Goal: Task Accomplishment & Management: Manage account settings

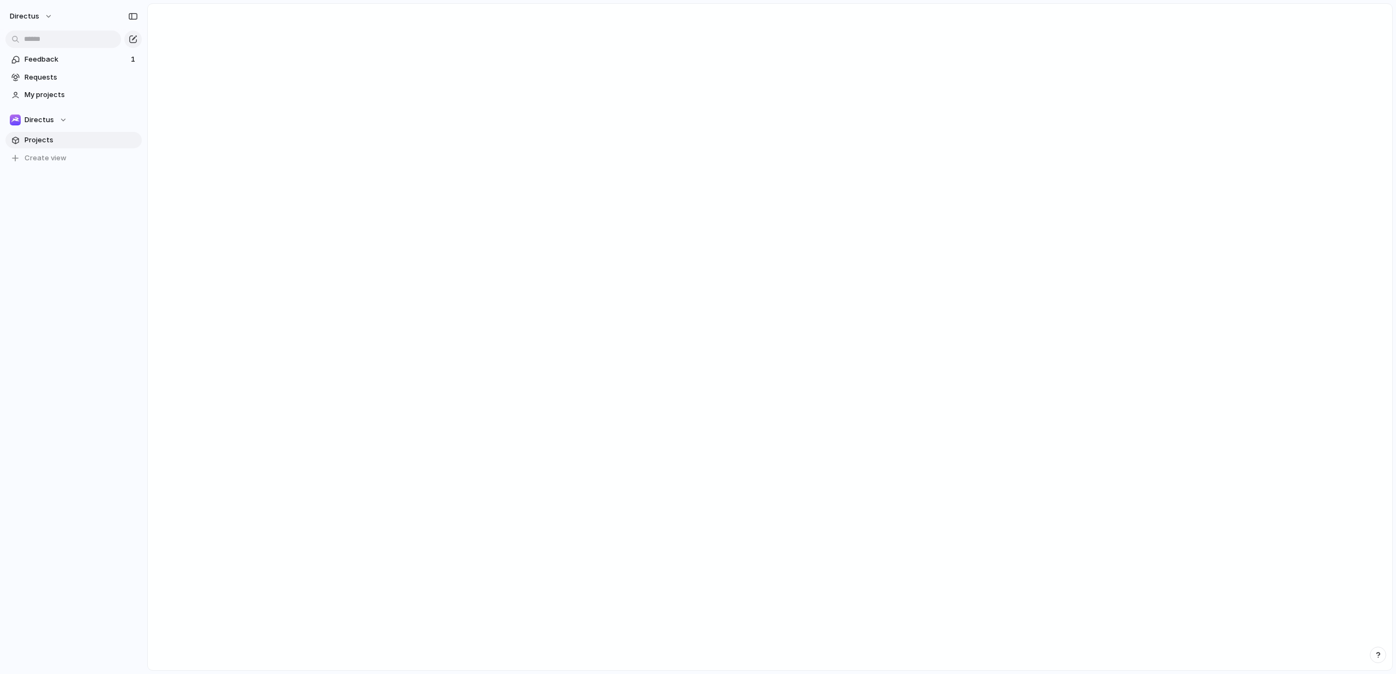
click at [46, 137] on span "Projects" at bounding box center [81, 140] width 113 height 11
click at [53, 57] on span "Feedback" at bounding box center [76, 59] width 103 height 11
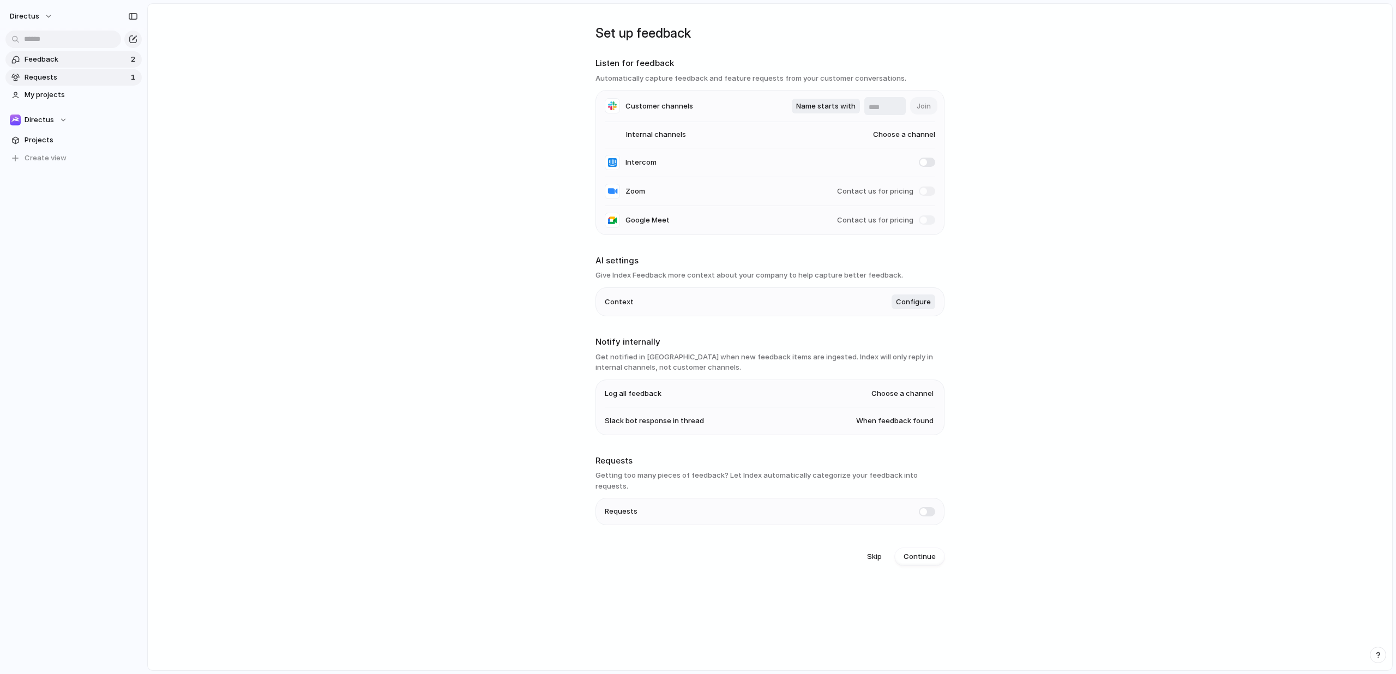
click at [58, 76] on span "Requests" at bounding box center [76, 77] width 103 height 11
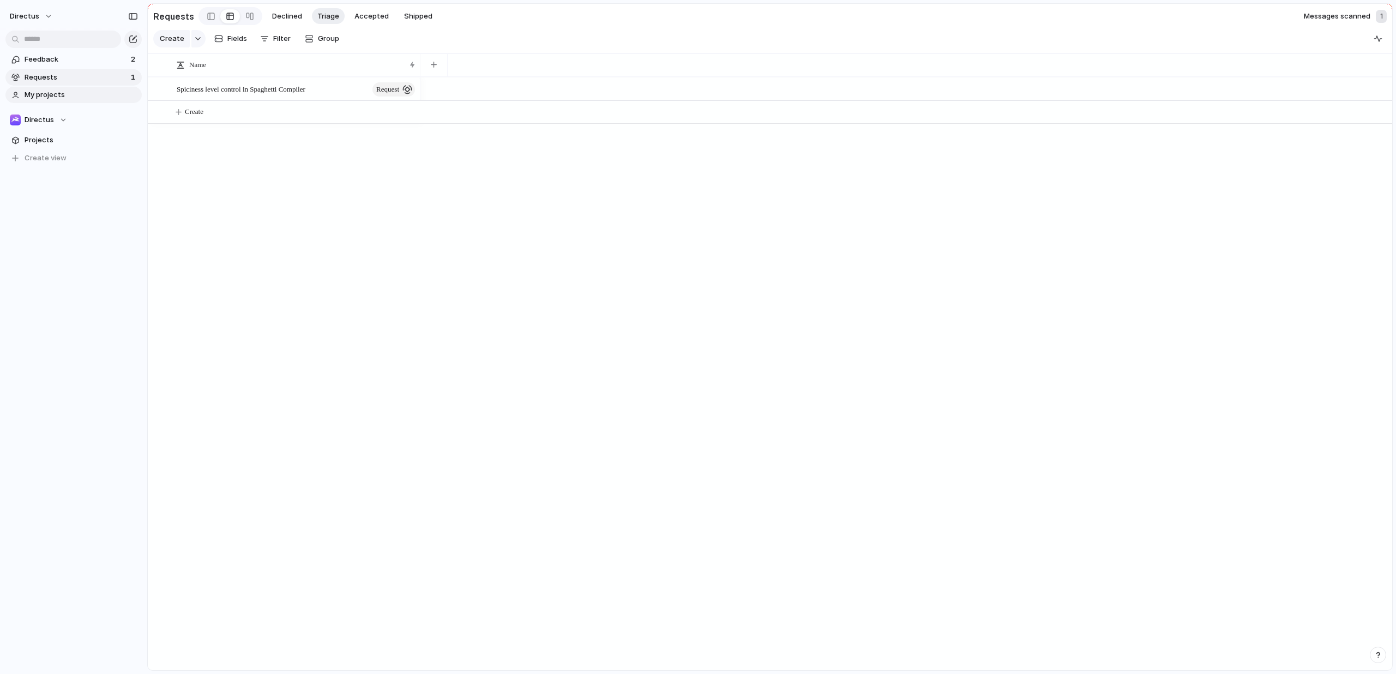
click at [52, 98] on span "My projects" at bounding box center [81, 94] width 113 height 11
click at [43, 141] on span "Projects" at bounding box center [81, 140] width 113 height 11
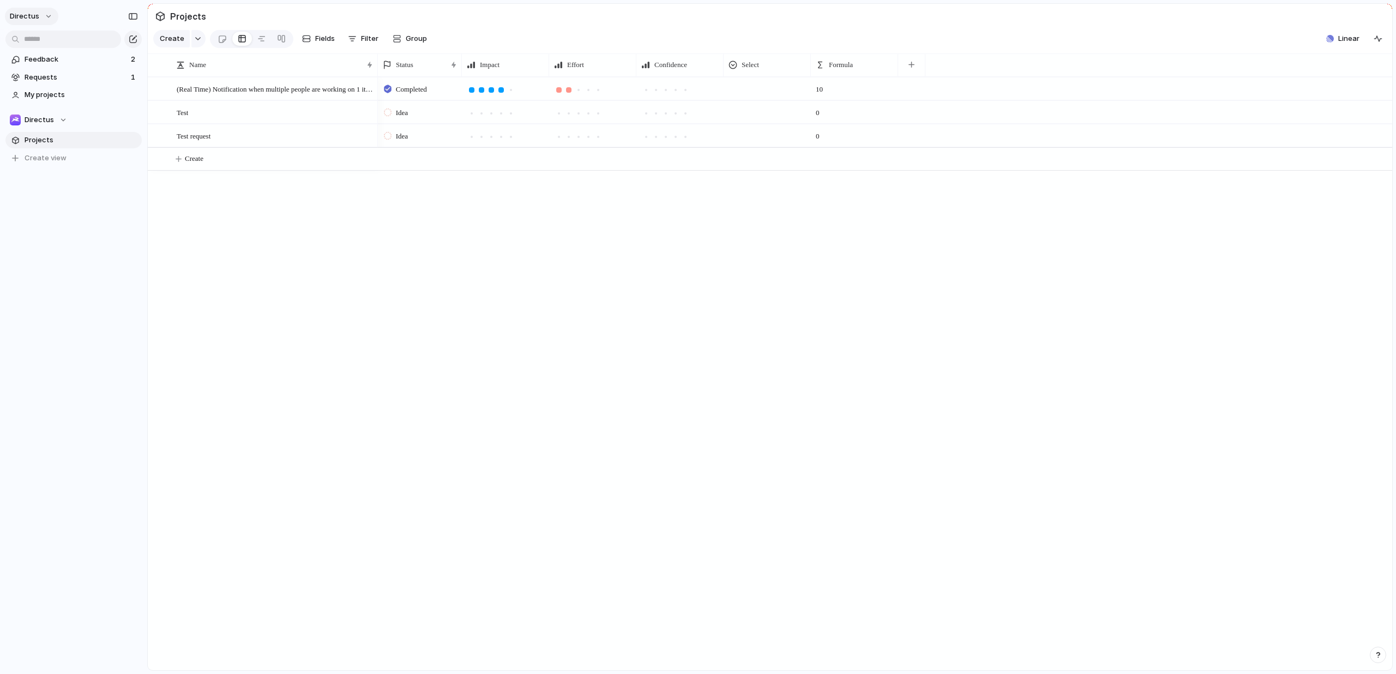
click at [42, 15] on button "directus" at bounding box center [31, 16] width 53 height 17
click at [52, 56] on span "Invite members" at bounding box center [51, 58] width 52 height 11
click at [46, 59] on span "Feedback" at bounding box center [76, 59] width 103 height 11
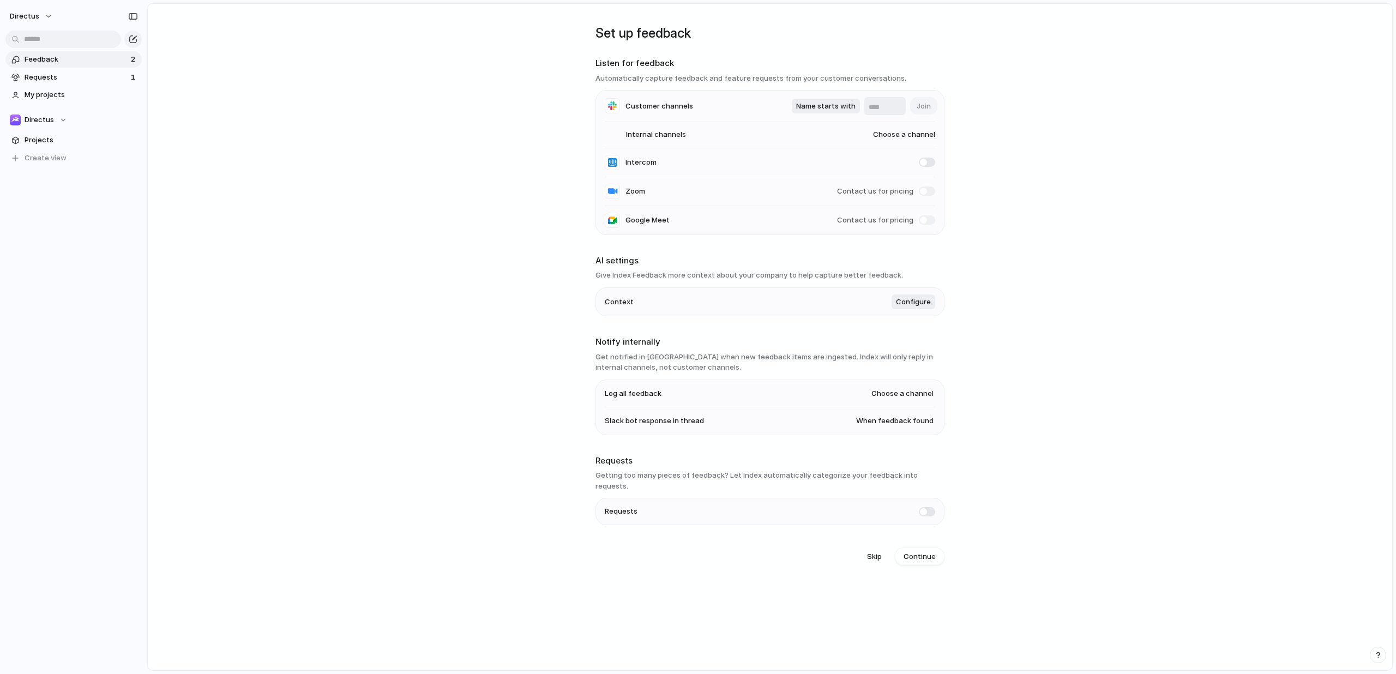
click at [872, 102] on input "text" at bounding box center [884, 107] width 33 height 11
click at [829, 109] on span "Name starts with" at bounding box center [825, 106] width 59 height 11
click at [829, 107] on span "Name starts with" at bounding box center [827, 105] width 59 height 11
click at [685, 105] on span "Customer channels" at bounding box center [659, 106] width 68 height 11
click at [618, 111] on div at bounding box center [612, 105] width 15 height 15
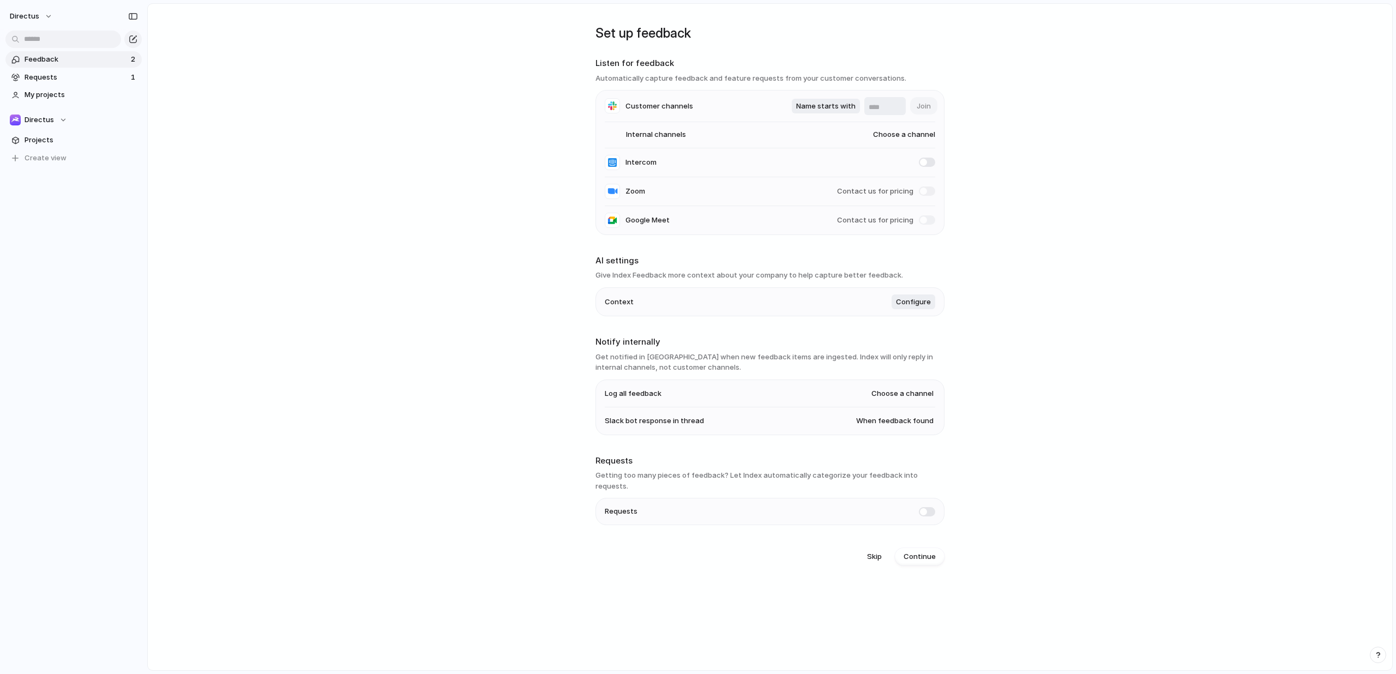
click at [917, 104] on div "Name starts with Join" at bounding box center [863, 106] width 143 height 18
click at [892, 136] on span "Choose a channel" at bounding box center [892, 134] width 83 height 11
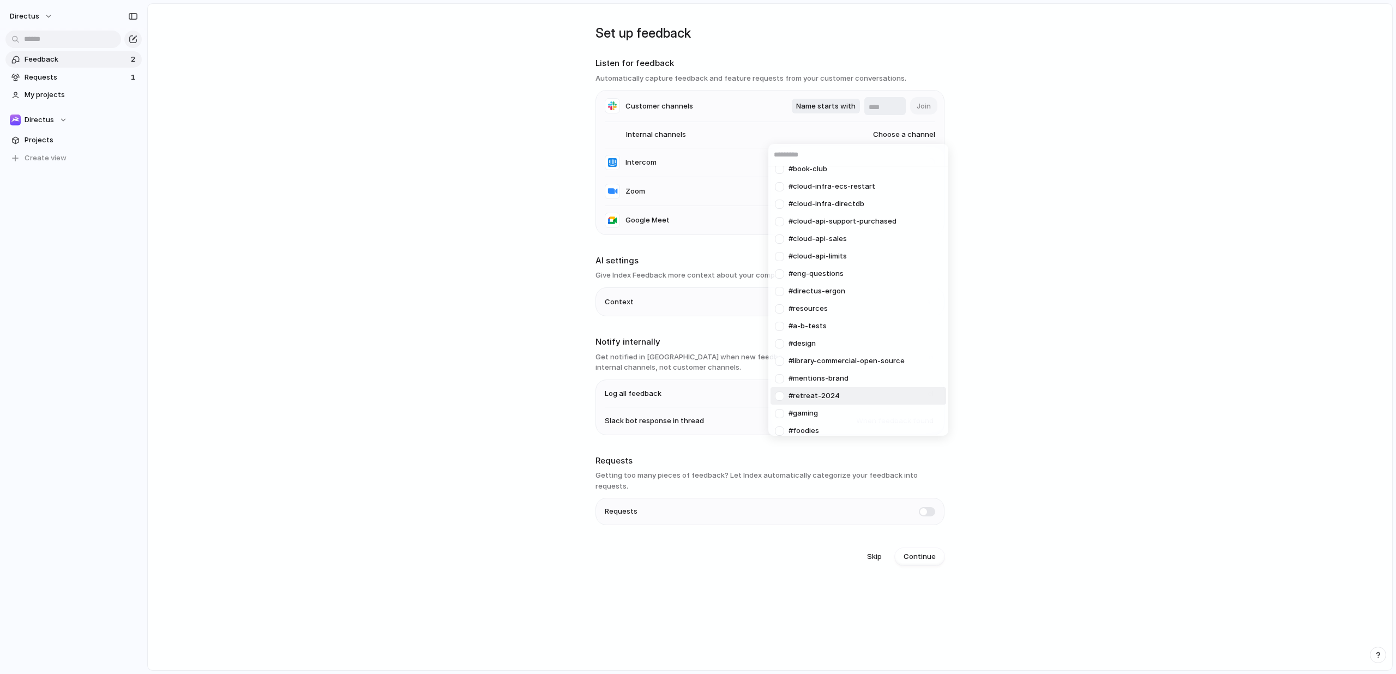
scroll to position [704, 0]
click at [820, 560] on div "#random #general #eng-random #engineering #cloud-api-accounts #eng-checkins #de…" at bounding box center [698, 337] width 1396 height 674
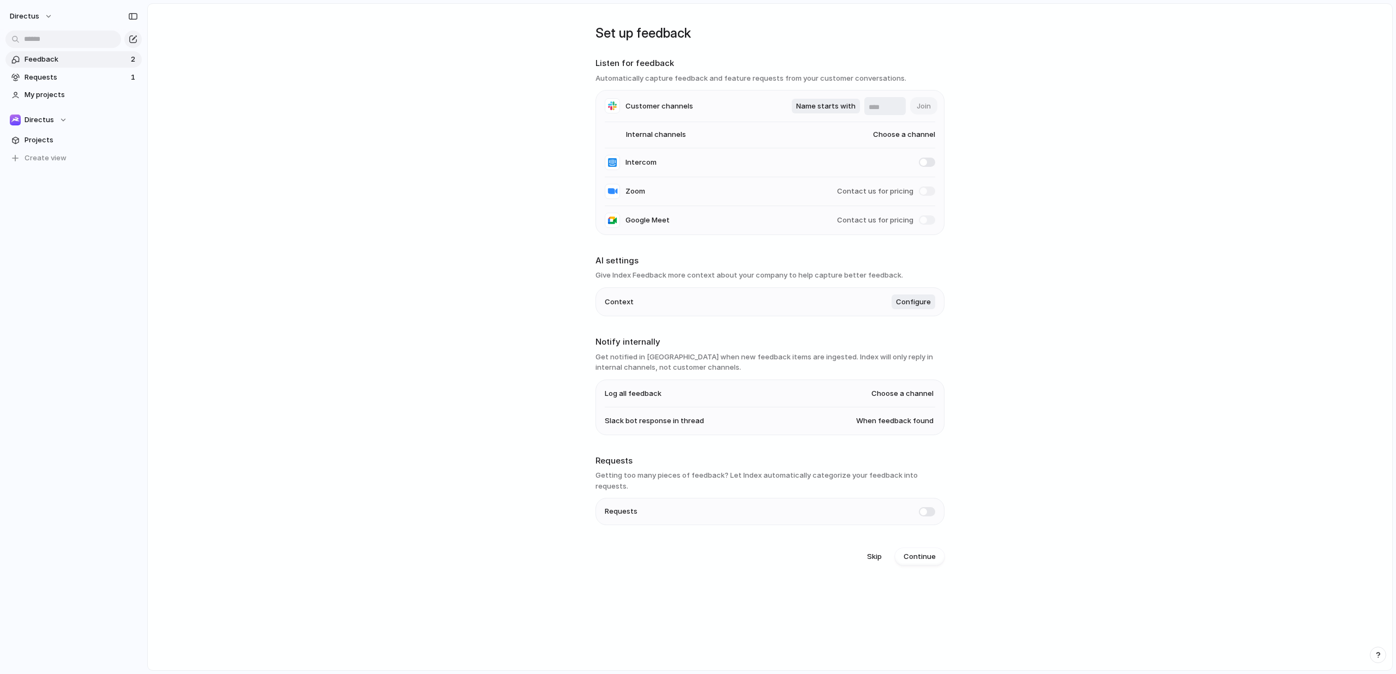
click at [890, 134] on span "Choose a channel" at bounding box center [892, 134] width 83 height 11
type input "*"
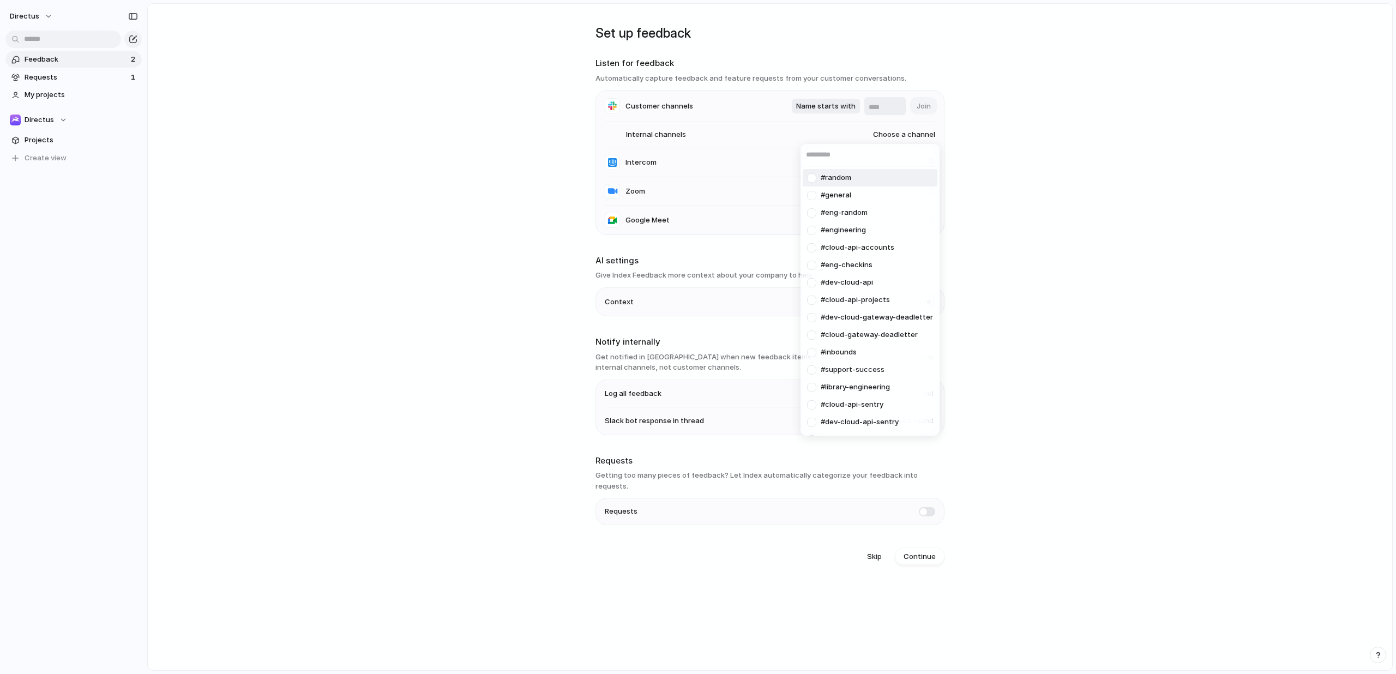
type input "*"
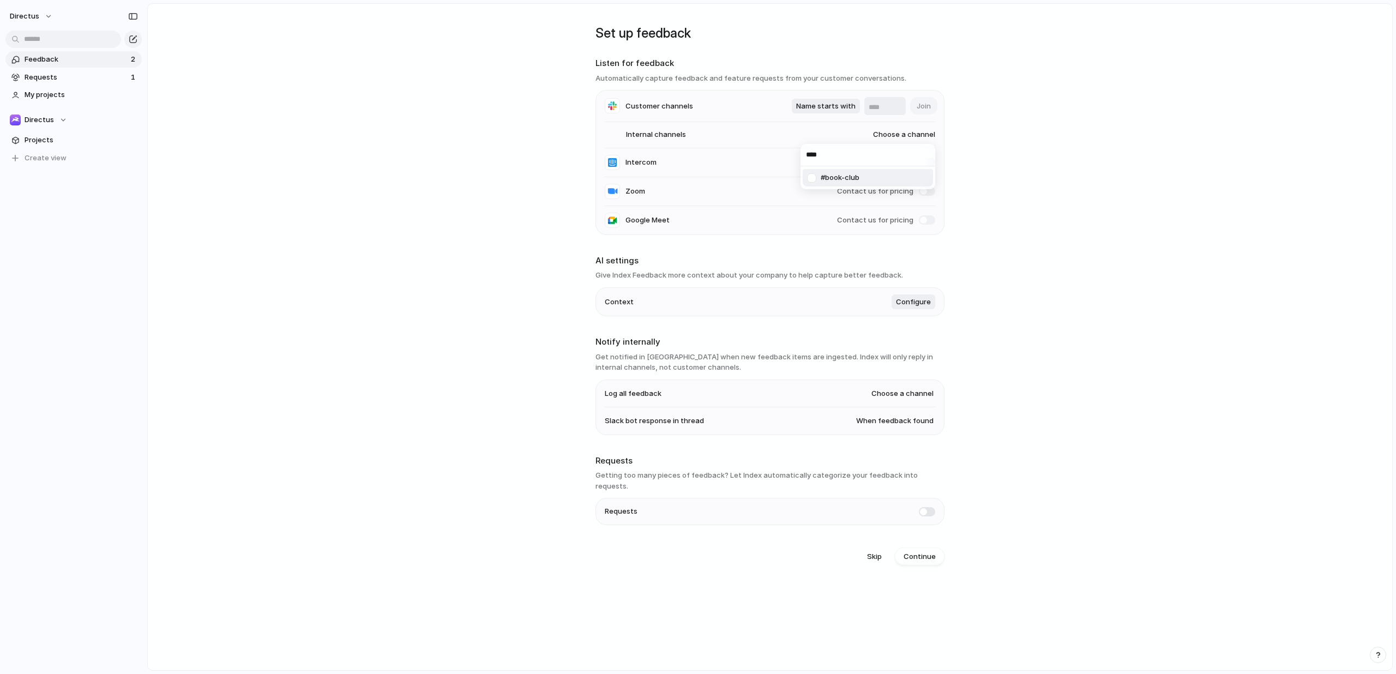
type input "****"
click at [816, 177] on div at bounding box center [811, 177] width 19 height 19
click at [1007, 223] on div "**** #book-club" at bounding box center [698, 337] width 1396 height 674
click at [929, 551] on button "Continue" at bounding box center [920, 556] width 50 height 17
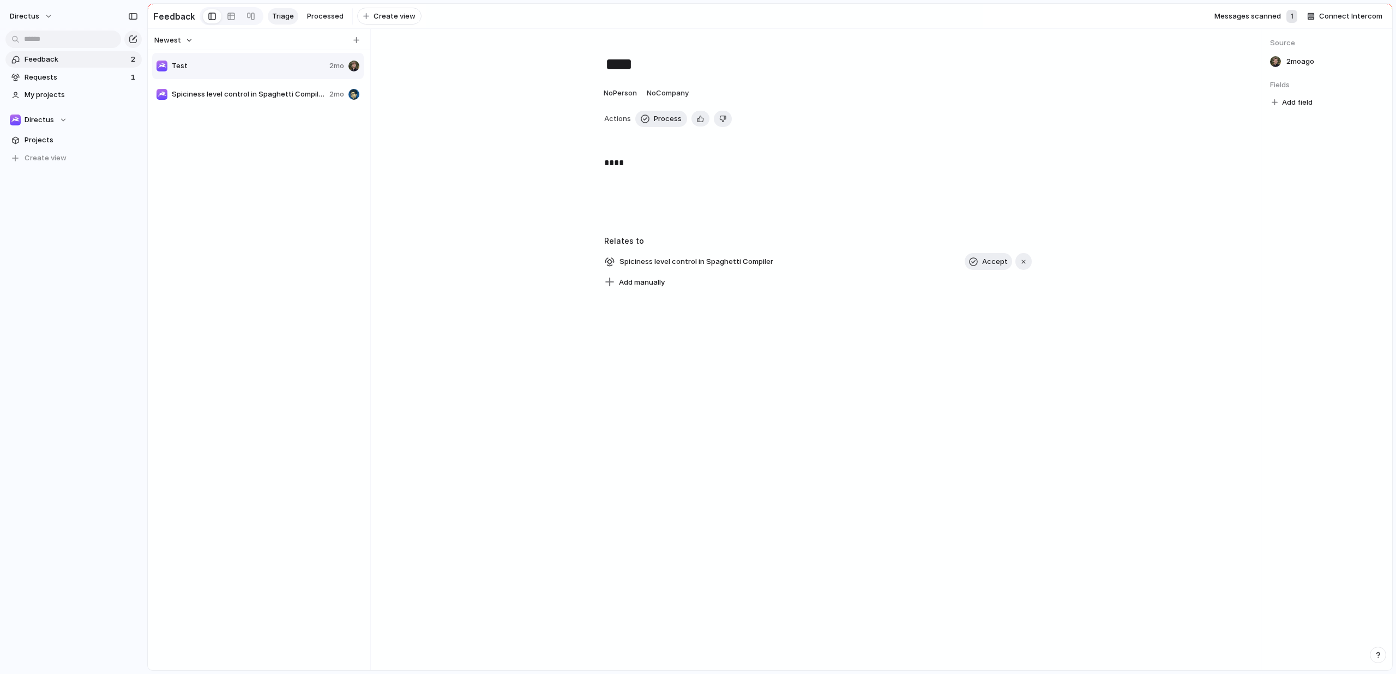
click at [81, 59] on span "Feedback" at bounding box center [76, 59] width 103 height 11
click at [79, 73] on span "Requests" at bounding box center [76, 77] width 103 height 11
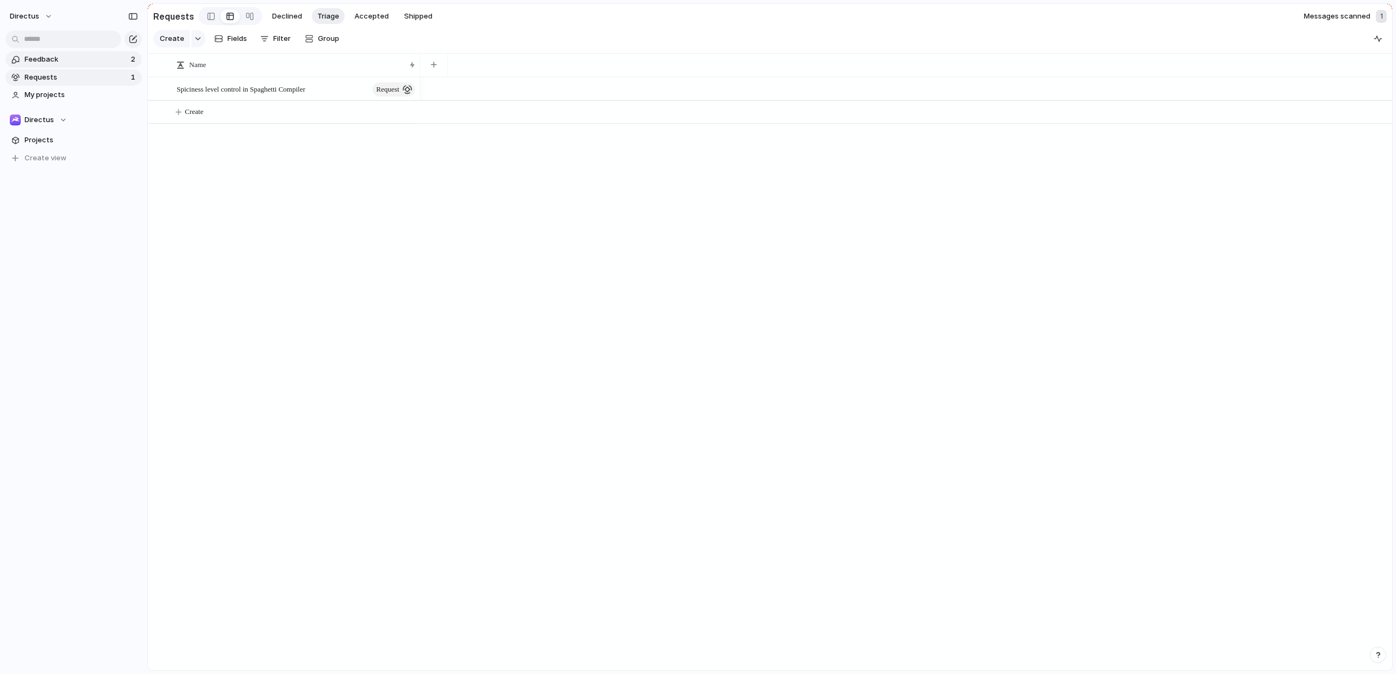
click at [88, 55] on span "Feedback" at bounding box center [76, 59] width 103 height 11
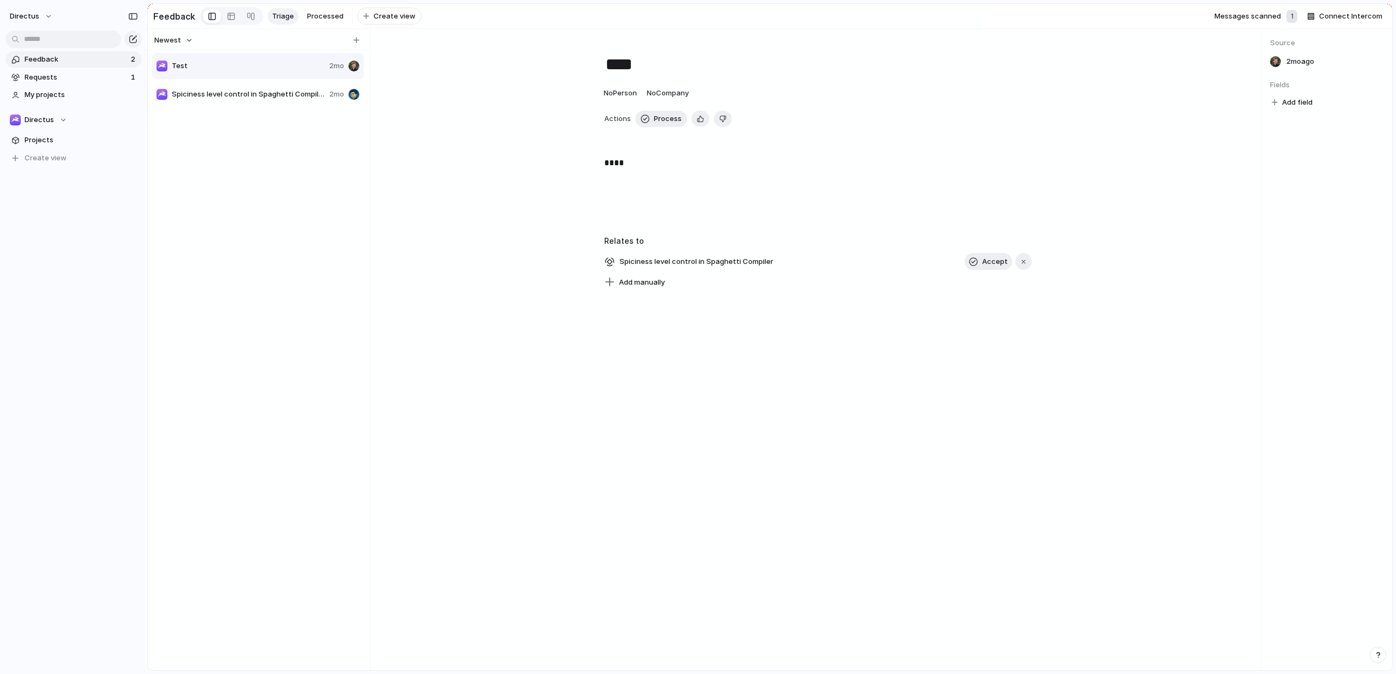
click at [243, 61] on span "Test" at bounding box center [248, 66] width 153 height 11
click at [244, 97] on span "Spiciness level control in Spaghetti Compiler" at bounding box center [248, 94] width 153 height 11
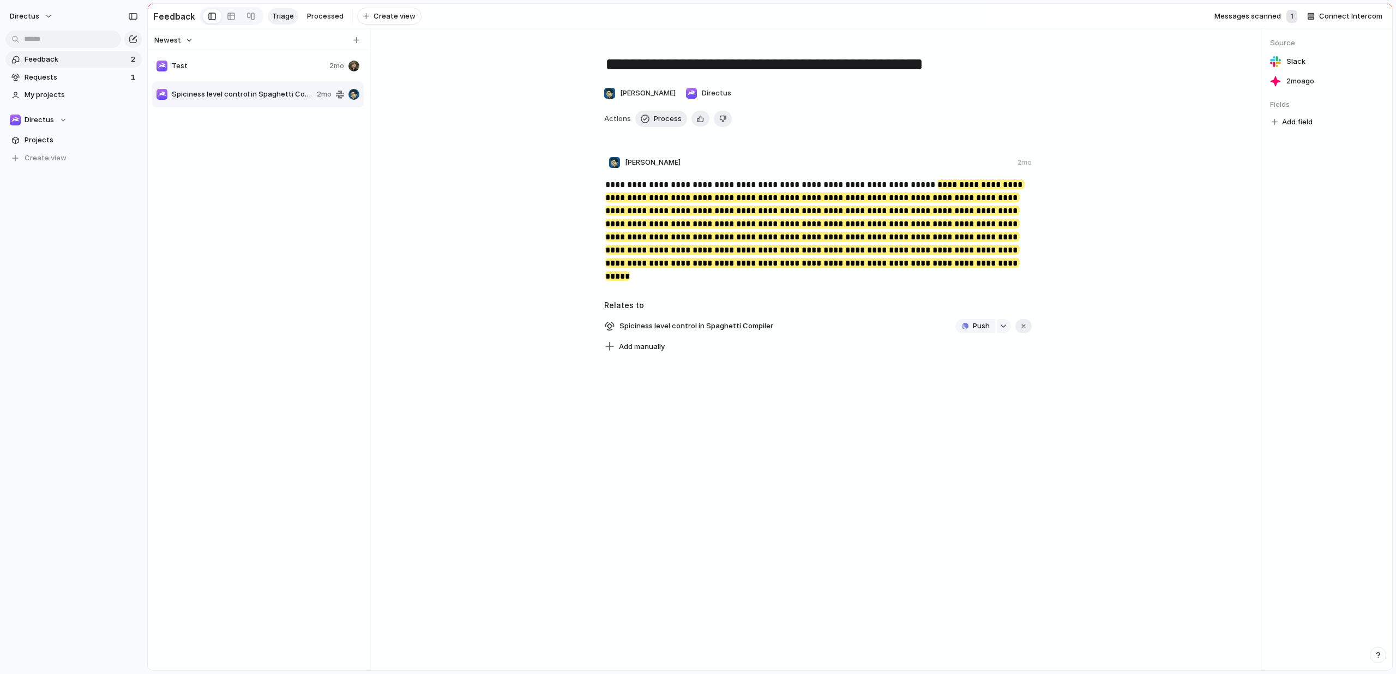
click at [1296, 82] on span "2mo ago" at bounding box center [1300, 81] width 28 height 11
click at [1302, 84] on span "2mo ago" at bounding box center [1300, 81] width 28 height 11
click at [247, 62] on span "Test" at bounding box center [248, 66] width 153 height 11
type textarea "****"
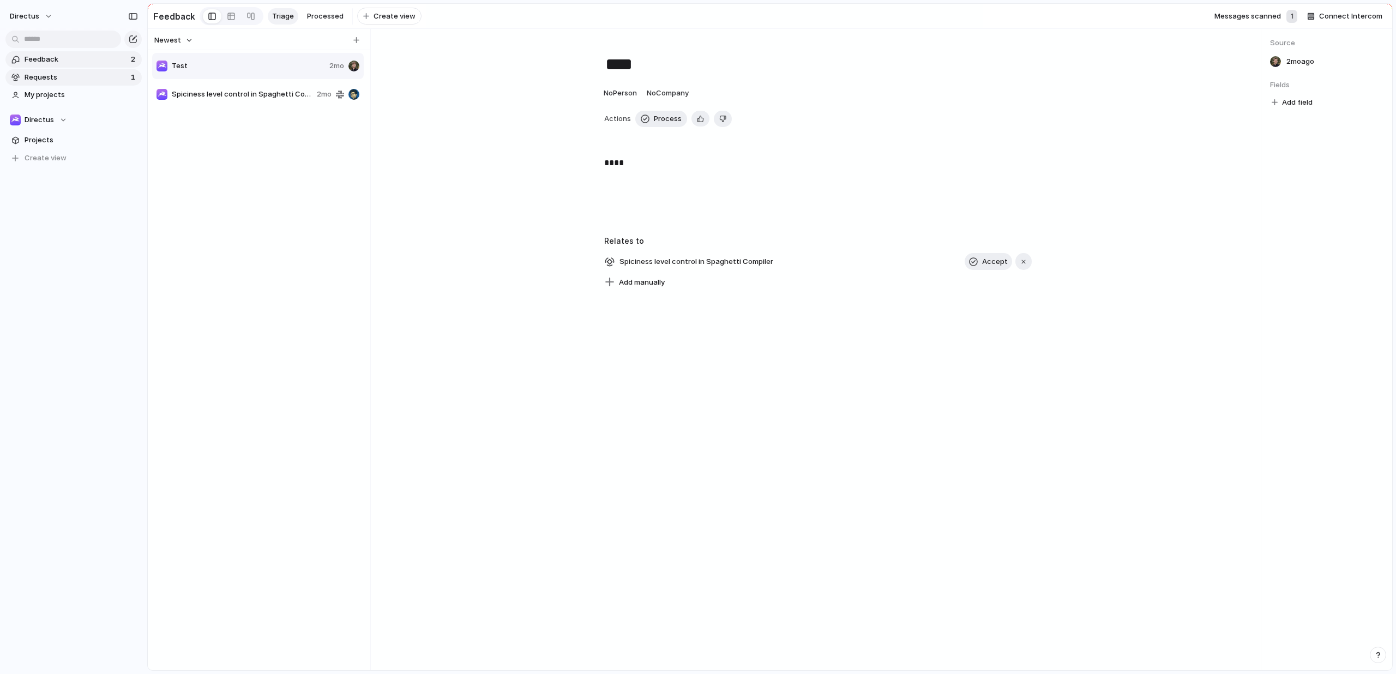
click at [104, 76] on span "Requests" at bounding box center [76, 77] width 103 height 11
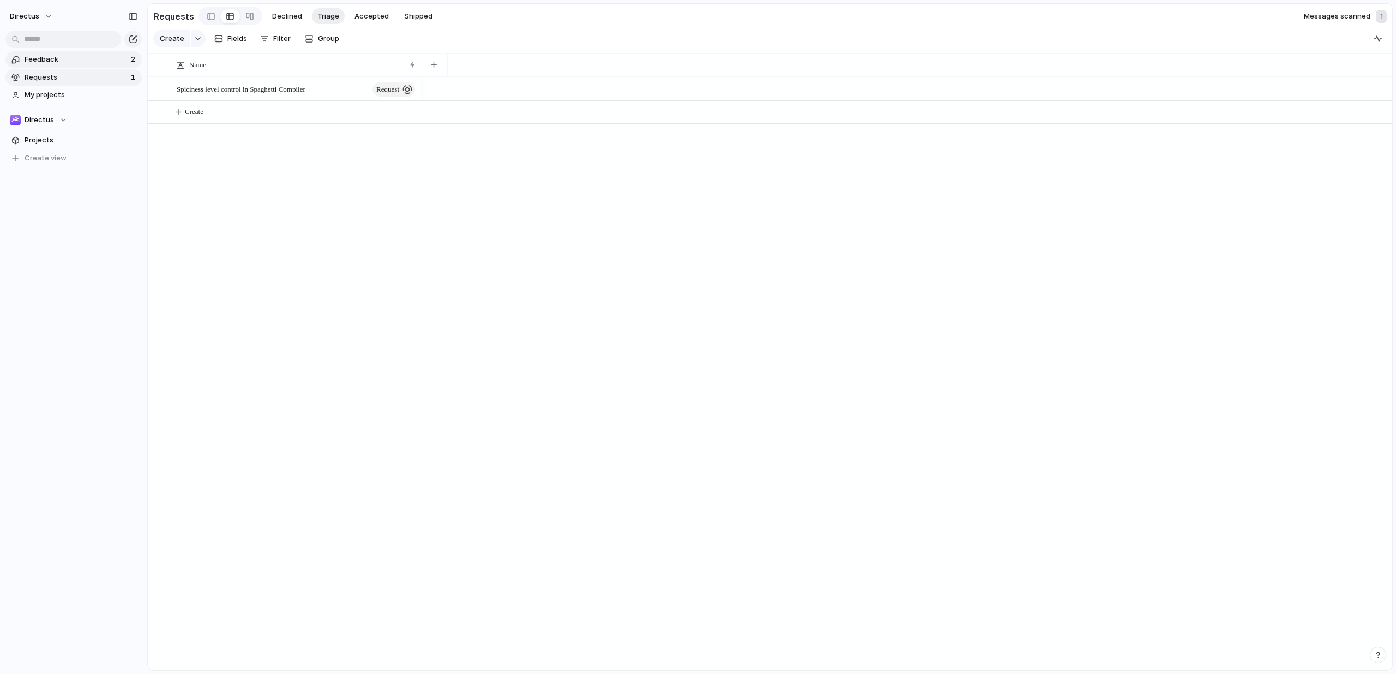
click at [106, 58] on span "Feedback" at bounding box center [76, 59] width 103 height 11
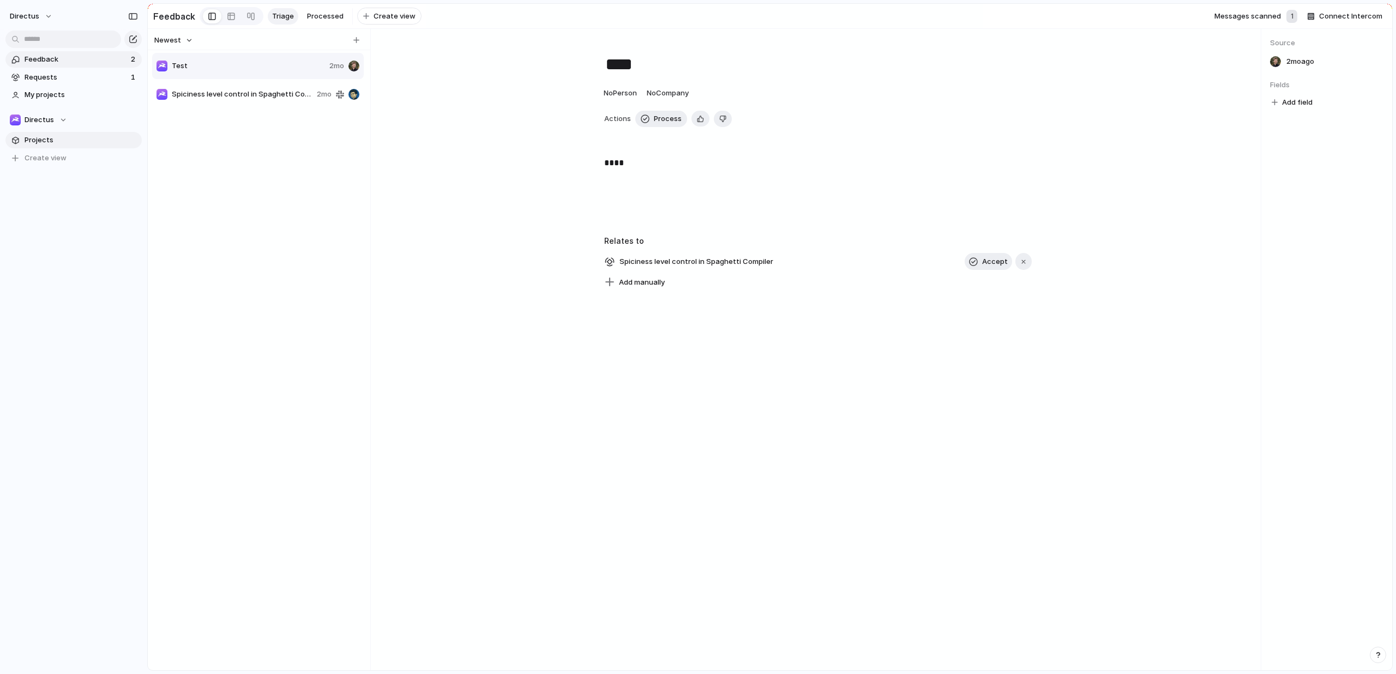
click at [81, 137] on span "Projects" at bounding box center [81, 140] width 113 height 11
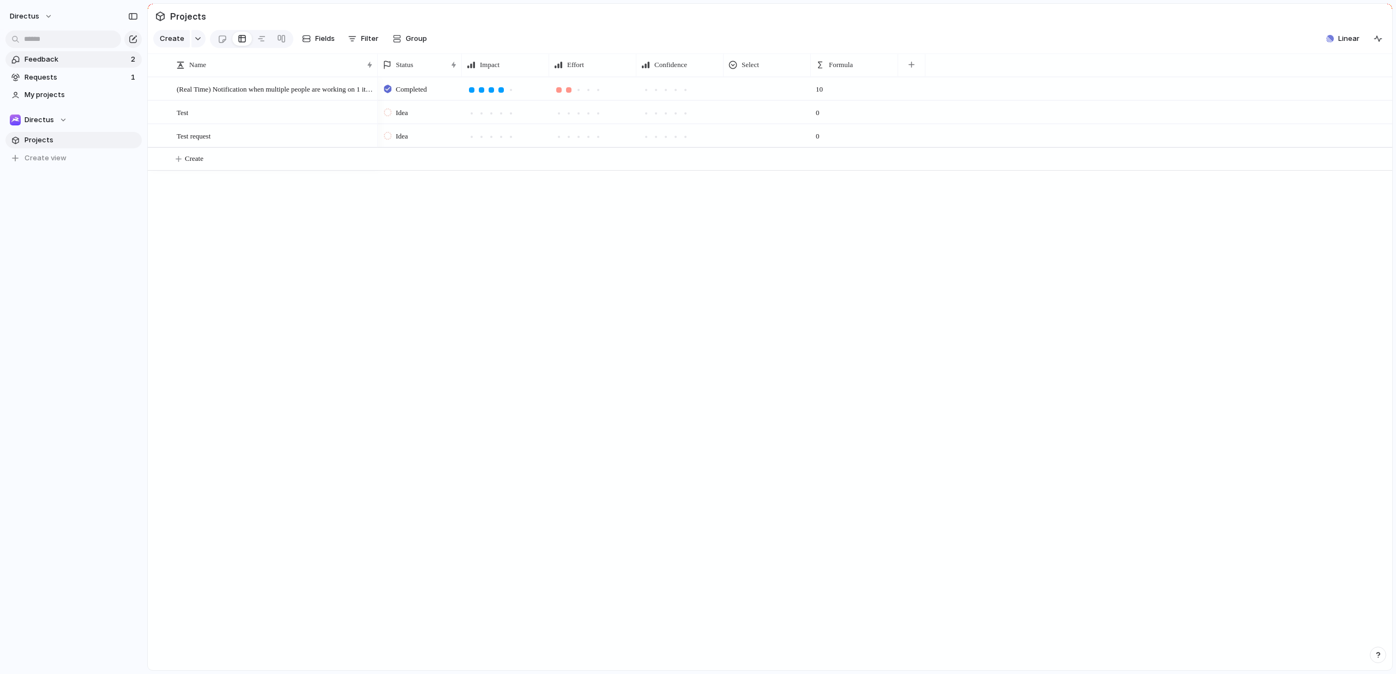
click at [95, 55] on span "Feedback" at bounding box center [76, 59] width 103 height 11
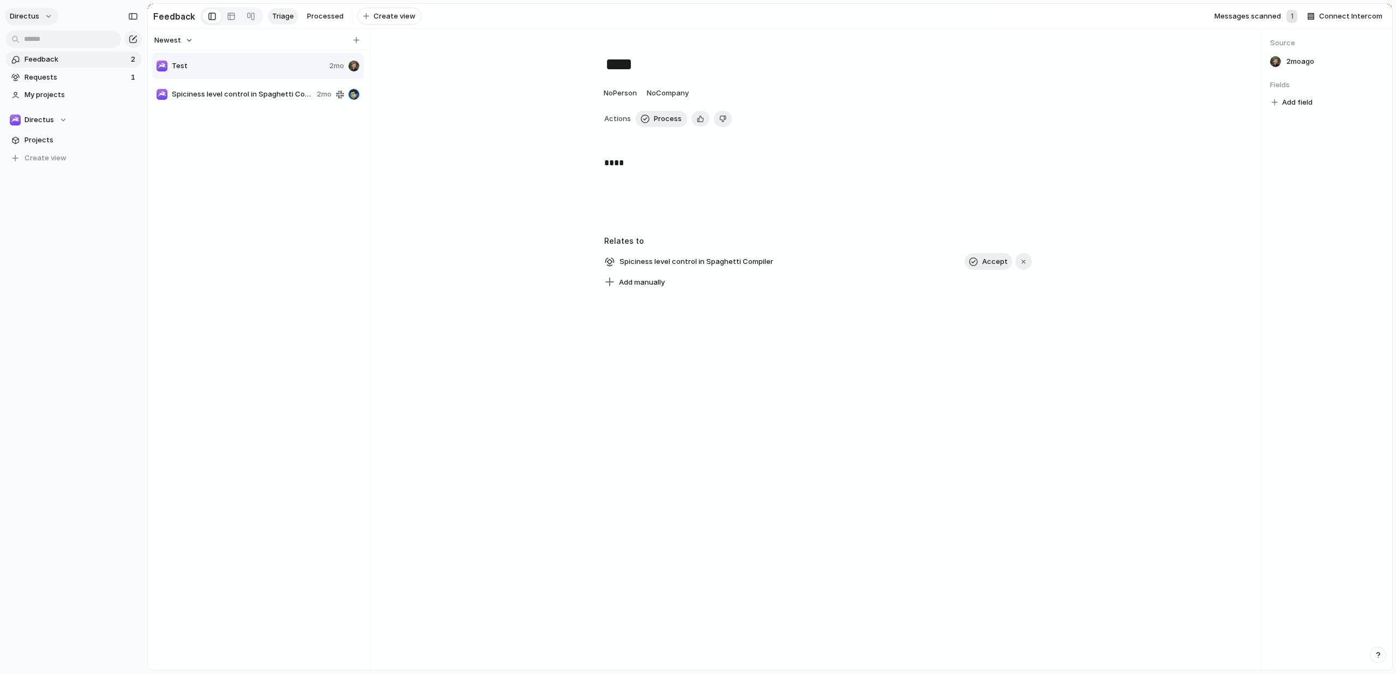
click at [29, 14] on span "directus" at bounding box center [24, 16] width 29 height 11
click at [42, 44] on span "Settings" at bounding box center [40, 40] width 30 height 11
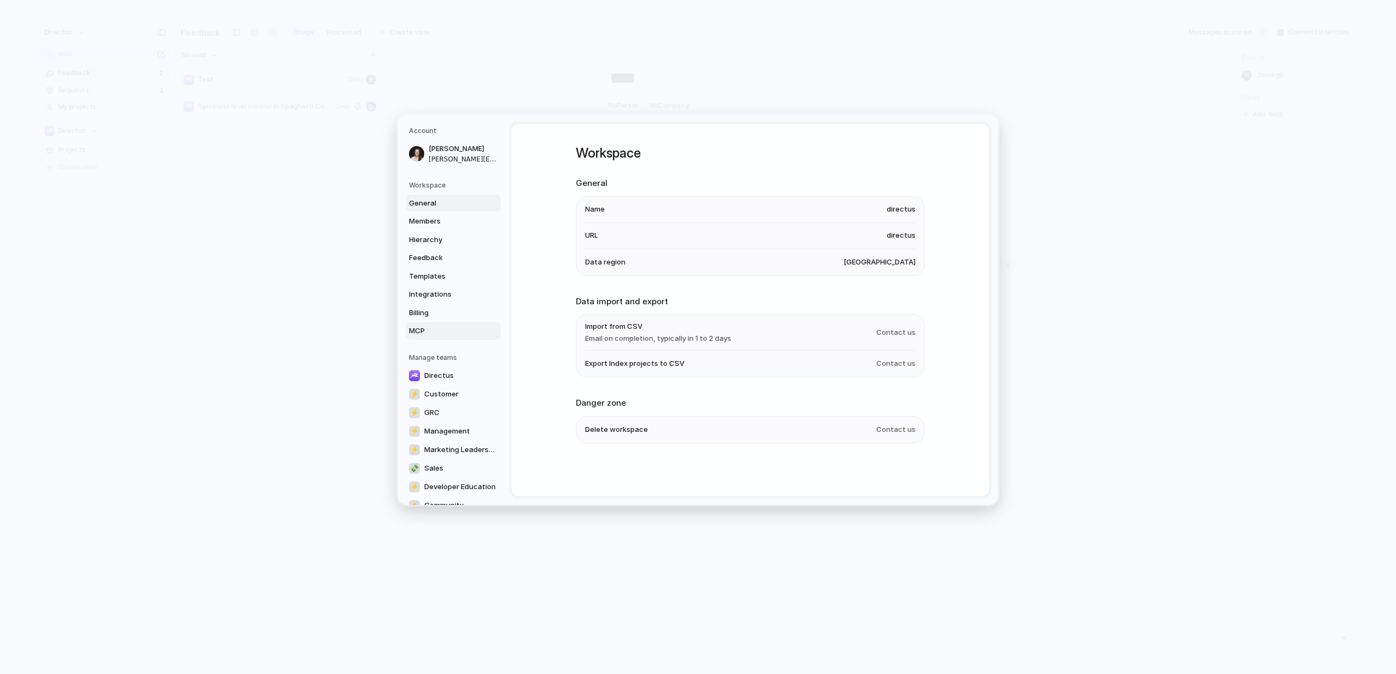
click at [455, 328] on span "MCP" at bounding box center [444, 330] width 70 height 11
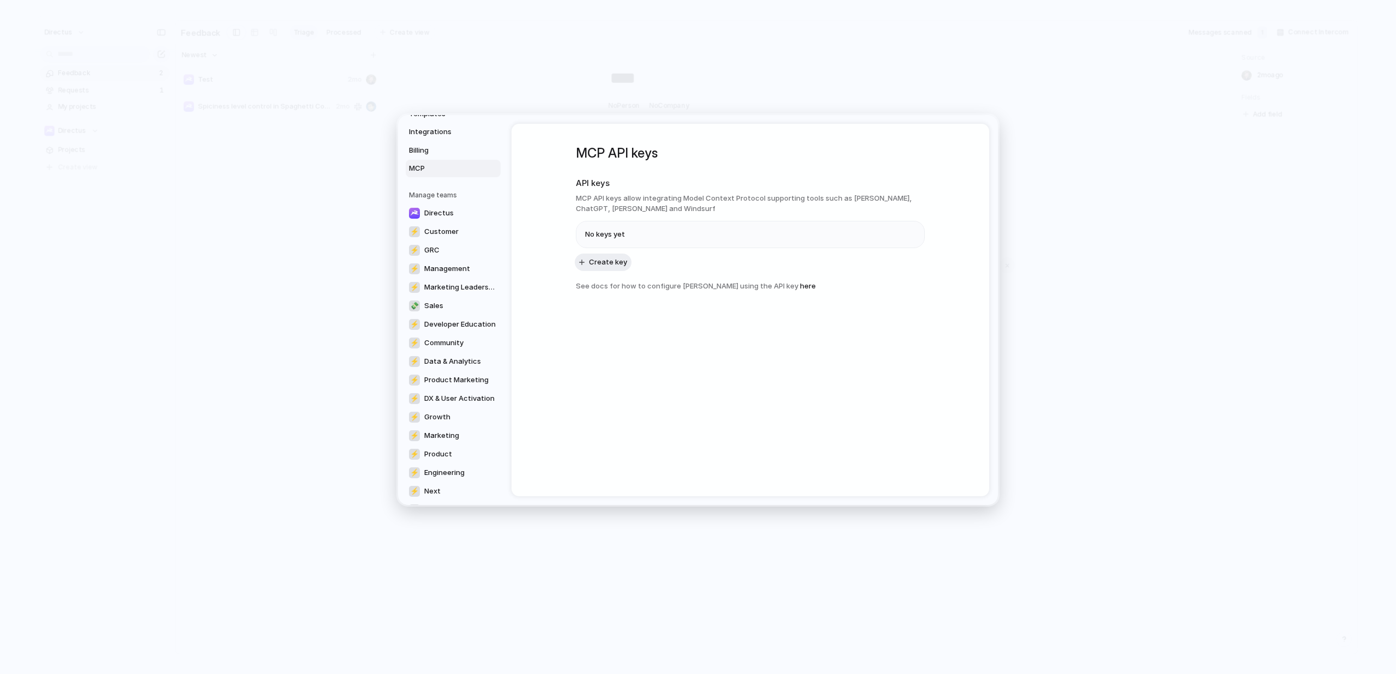
scroll to position [261, 0]
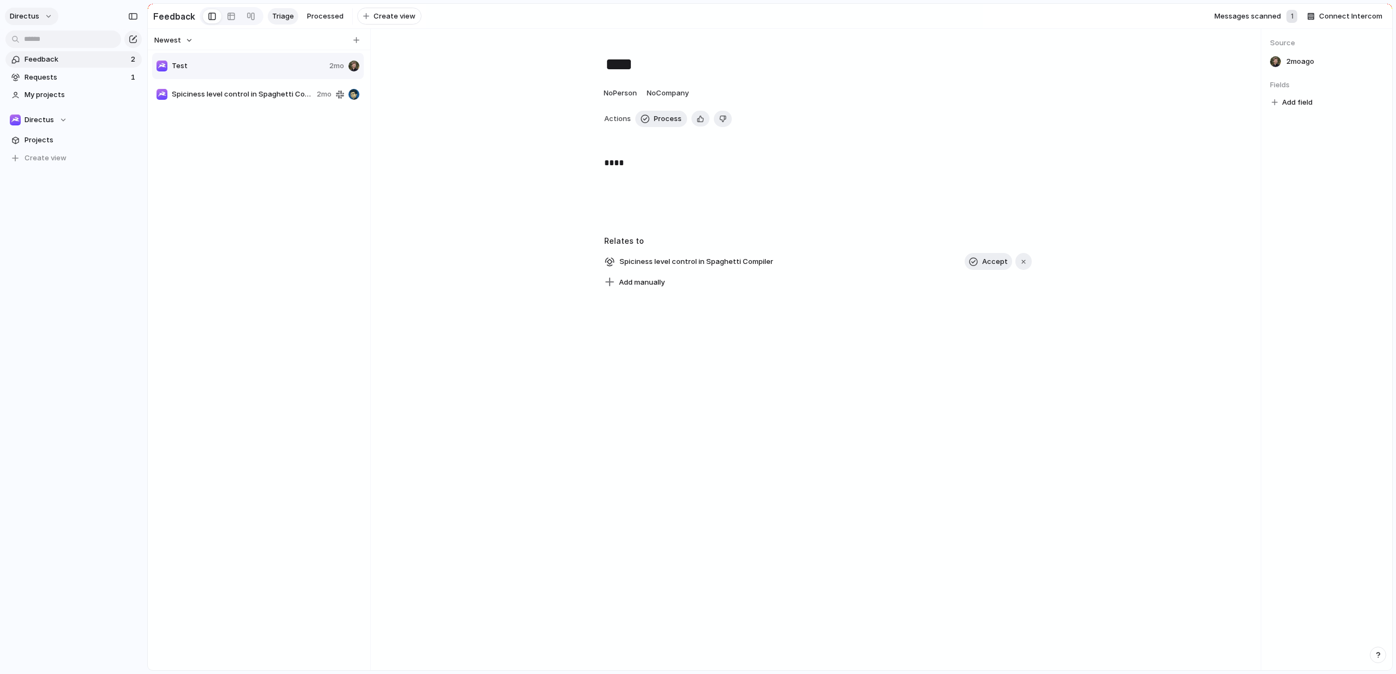
click at [37, 15] on span "directus" at bounding box center [24, 16] width 29 height 11
click at [50, 59] on span "Invite members" at bounding box center [51, 58] width 52 height 11
click at [46, 20] on button "directus" at bounding box center [31, 16] width 53 height 17
click at [47, 39] on span "Settings" at bounding box center [40, 40] width 30 height 11
click at [1296, 16] on div "1" at bounding box center [1291, 16] width 11 height 13
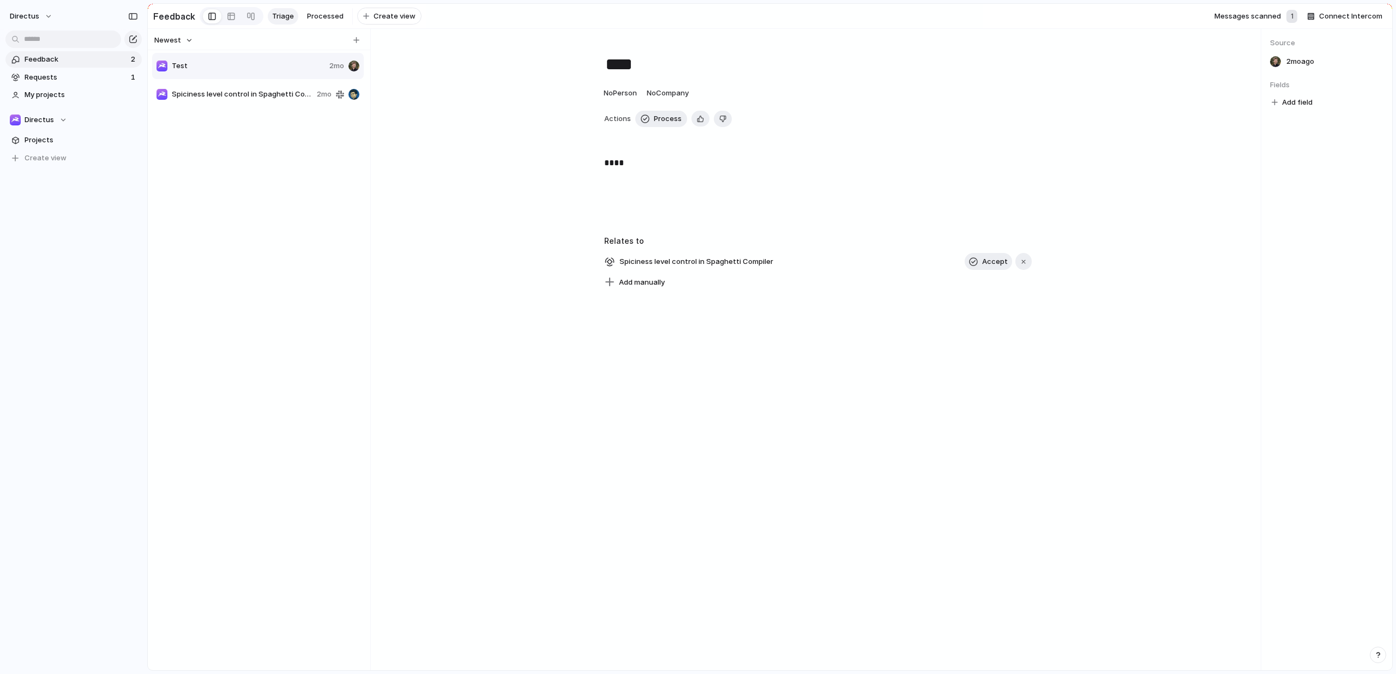
click at [1256, 20] on span "Messages scanned" at bounding box center [1247, 16] width 67 height 11
click at [224, 99] on span "Spiciness level control in Spaghetti Compiler" at bounding box center [242, 94] width 141 height 11
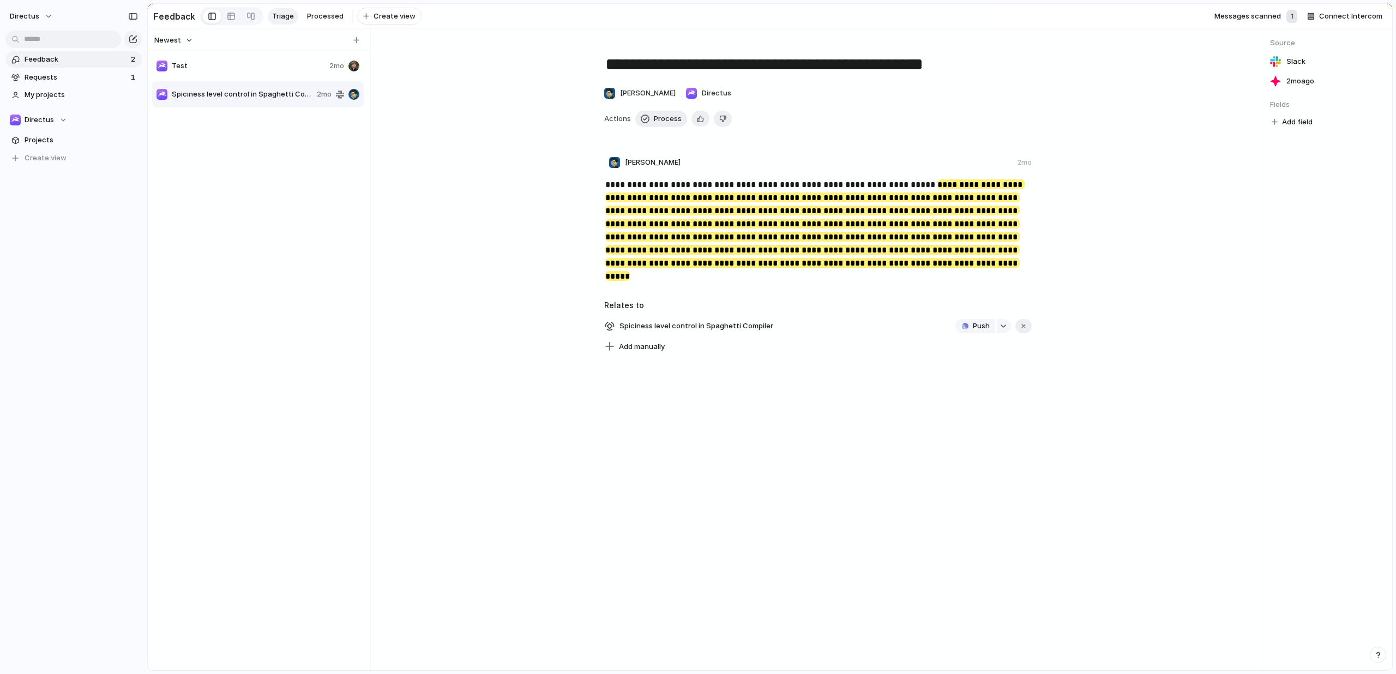
click at [225, 67] on span "Test" at bounding box center [248, 66] width 153 height 11
type textarea "****"
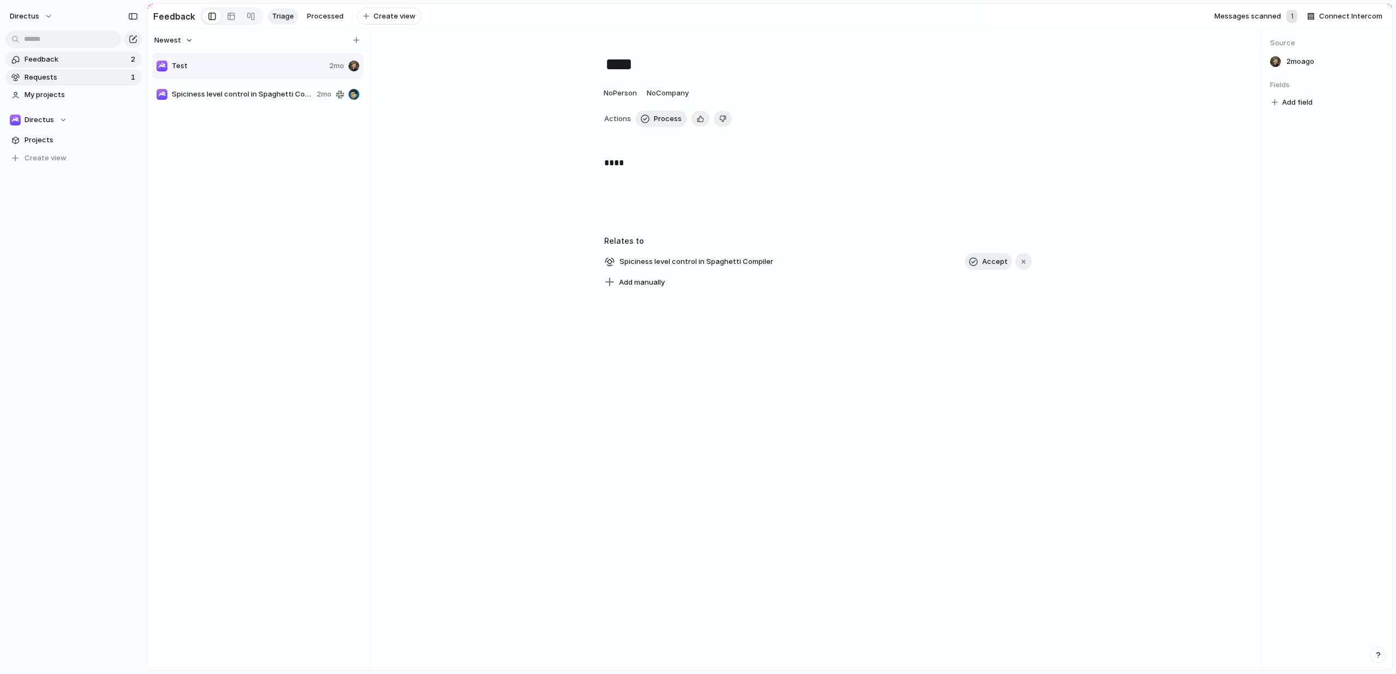
click at [85, 77] on span "Requests" at bounding box center [76, 77] width 103 height 11
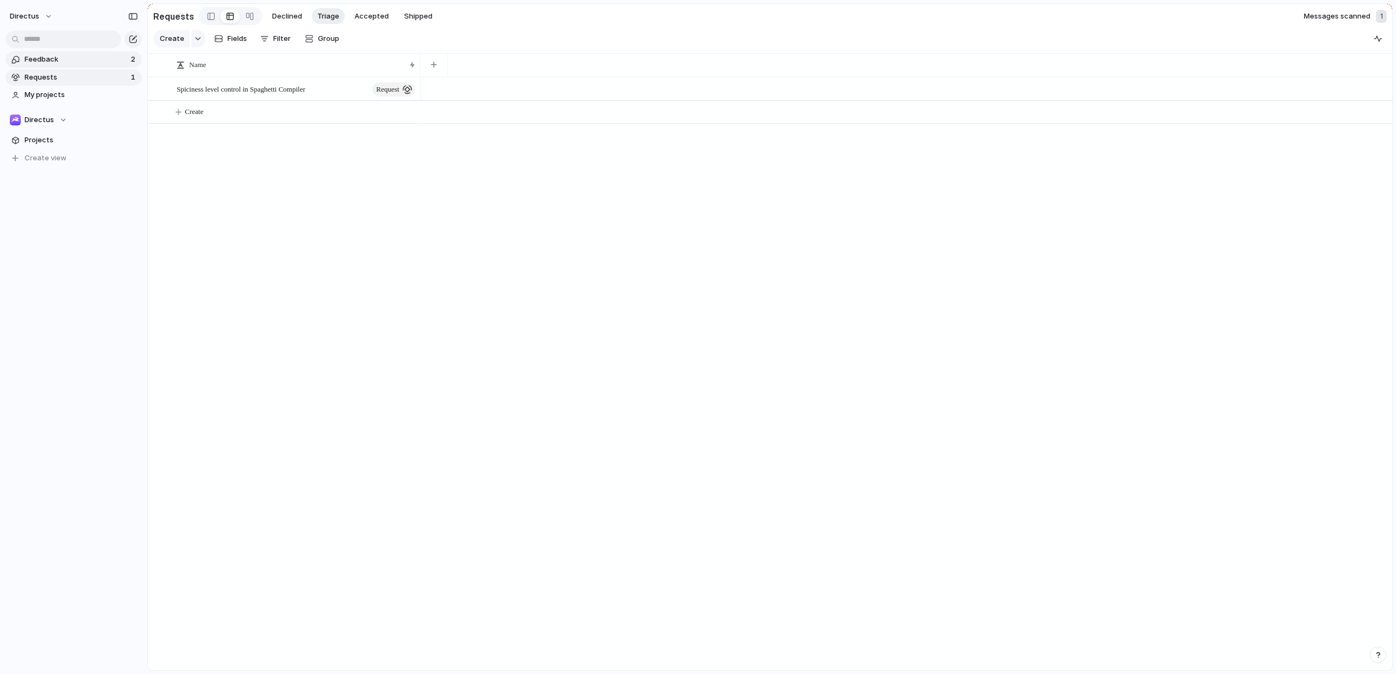
click at [82, 66] on link "Feedback 2" at bounding box center [73, 59] width 136 height 16
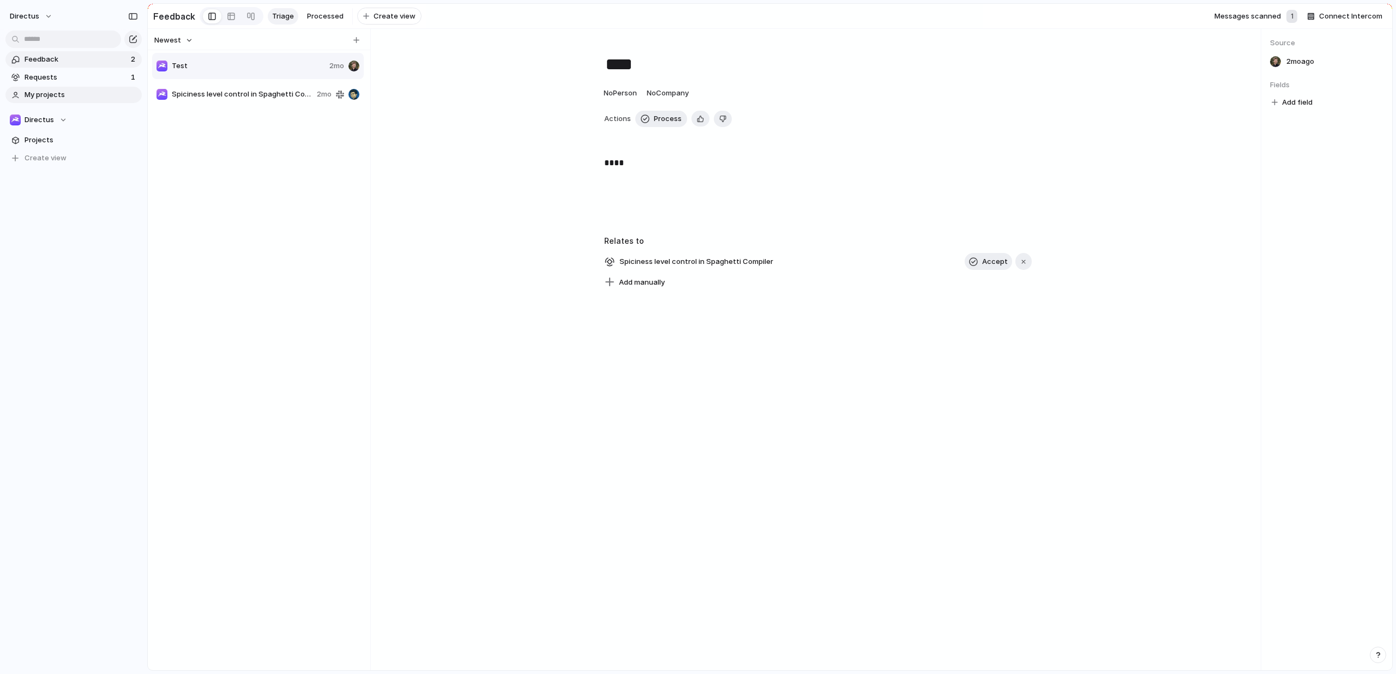
click at [86, 90] on span "My projects" at bounding box center [81, 94] width 113 height 11
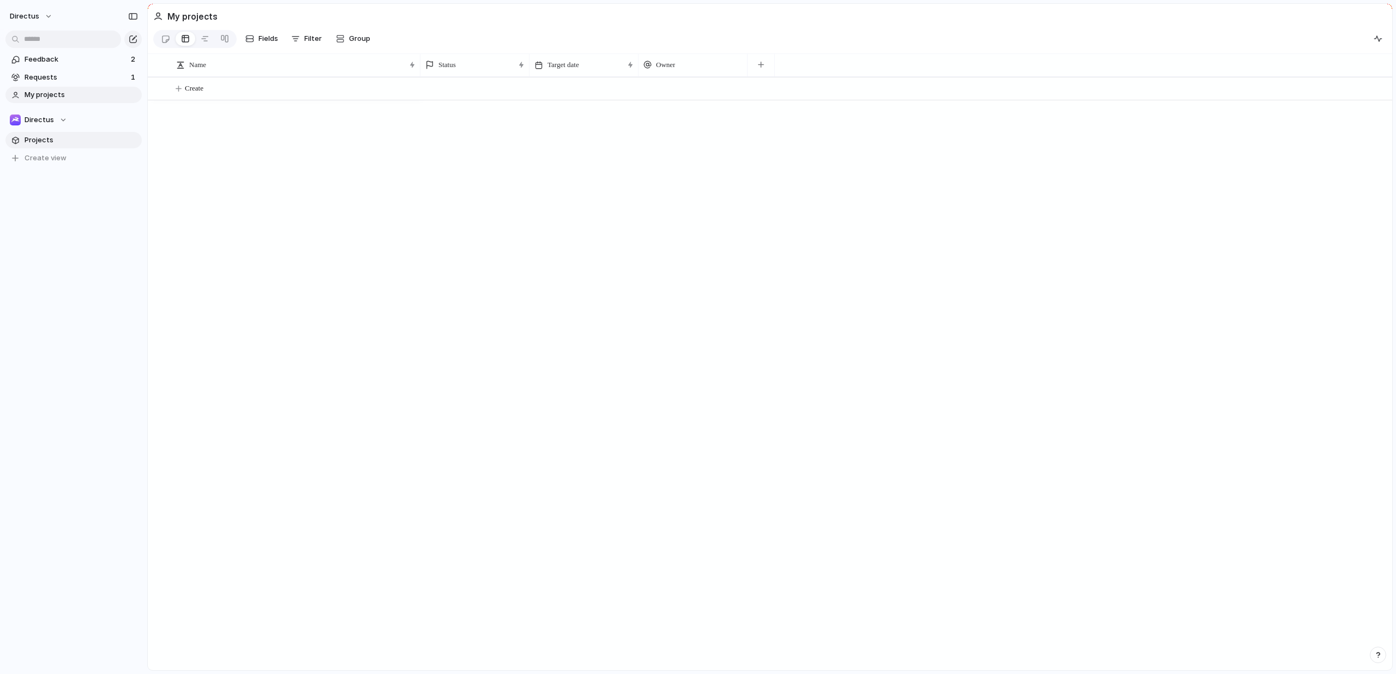
click at [72, 145] on span "Projects" at bounding box center [81, 140] width 113 height 11
click at [45, 19] on button "directus" at bounding box center [31, 16] width 53 height 17
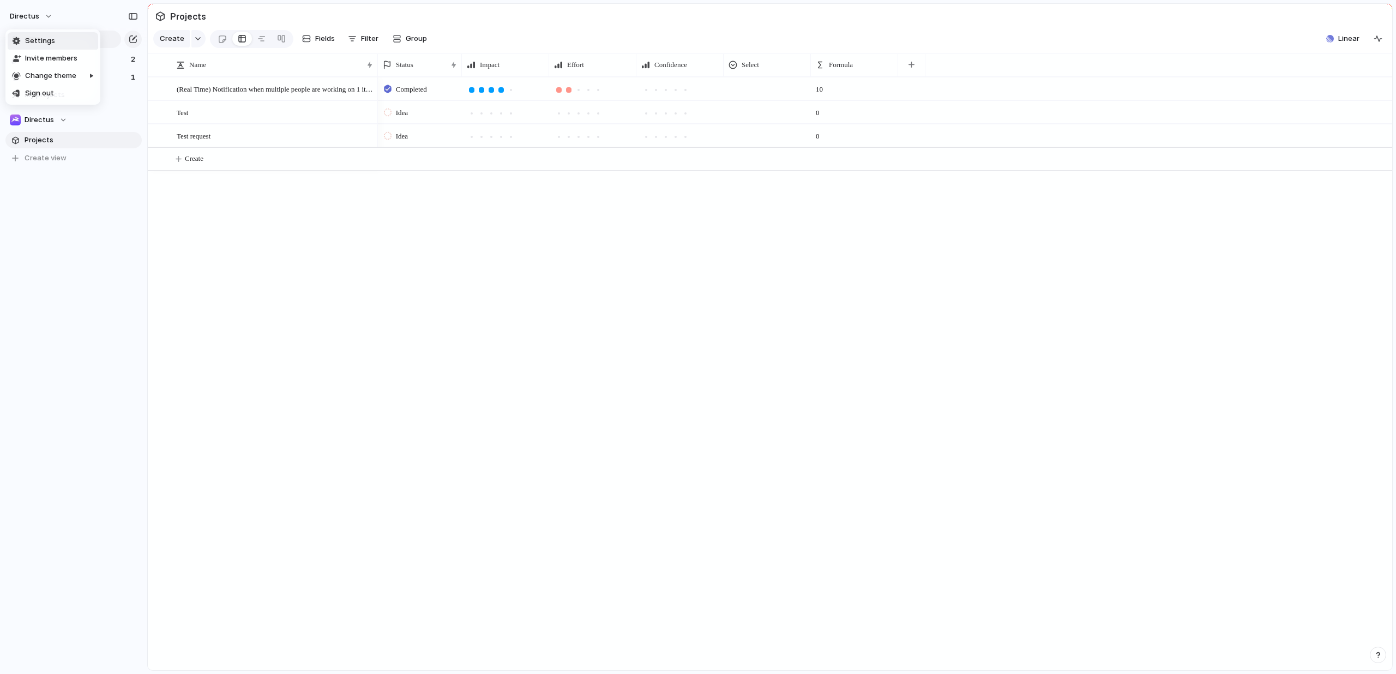
click at [43, 39] on span "Settings" at bounding box center [40, 40] width 30 height 11
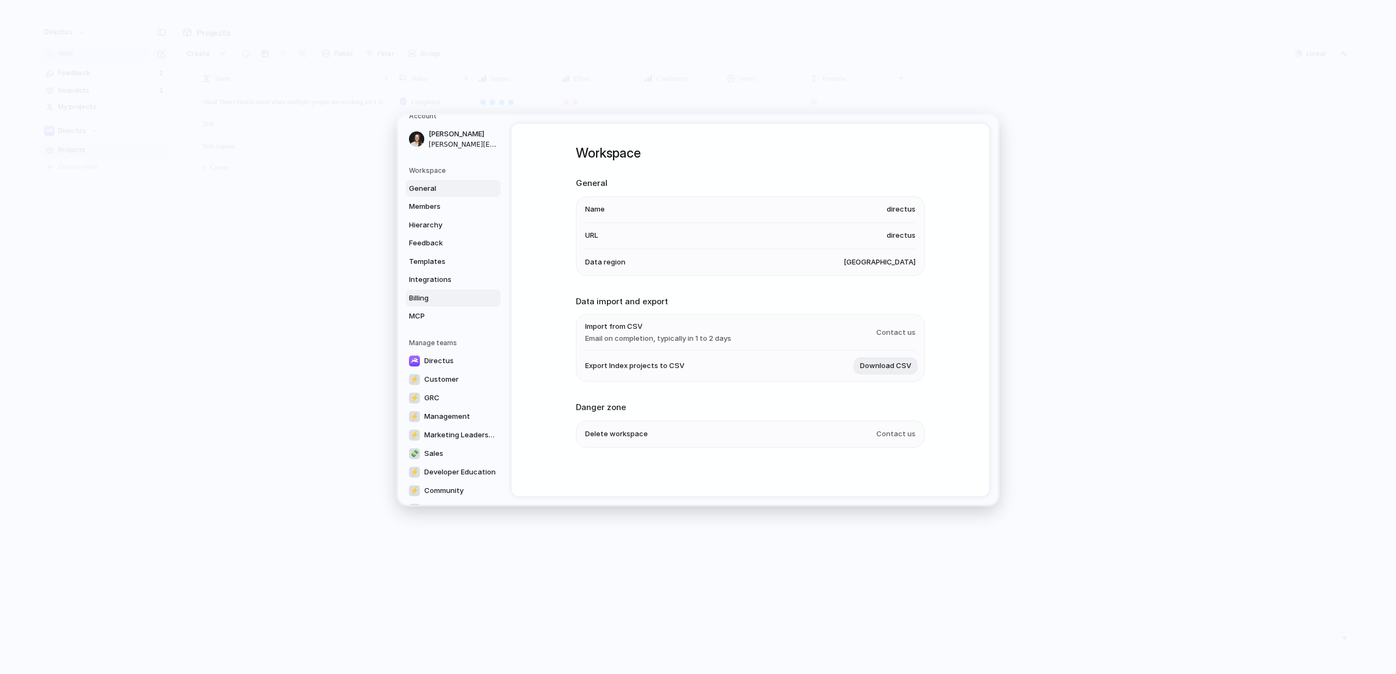
scroll to position [26, 0]
click at [451, 267] on span "Integrations" at bounding box center [444, 268] width 70 height 11
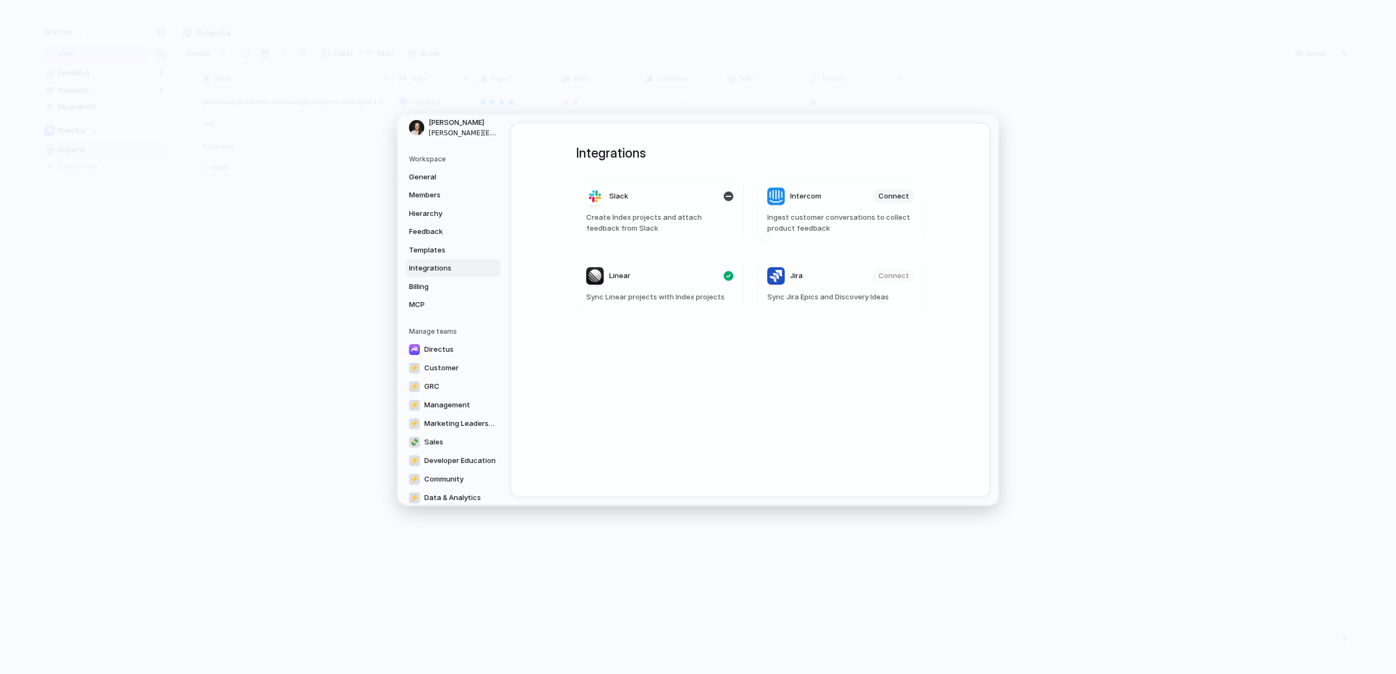
click at [681, 216] on span "Create Index projects and attach feedback from Slack" at bounding box center [659, 222] width 147 height 21
click at [598, 196] on div "Slack" at bounding box center [607, 196] width 42 height 17
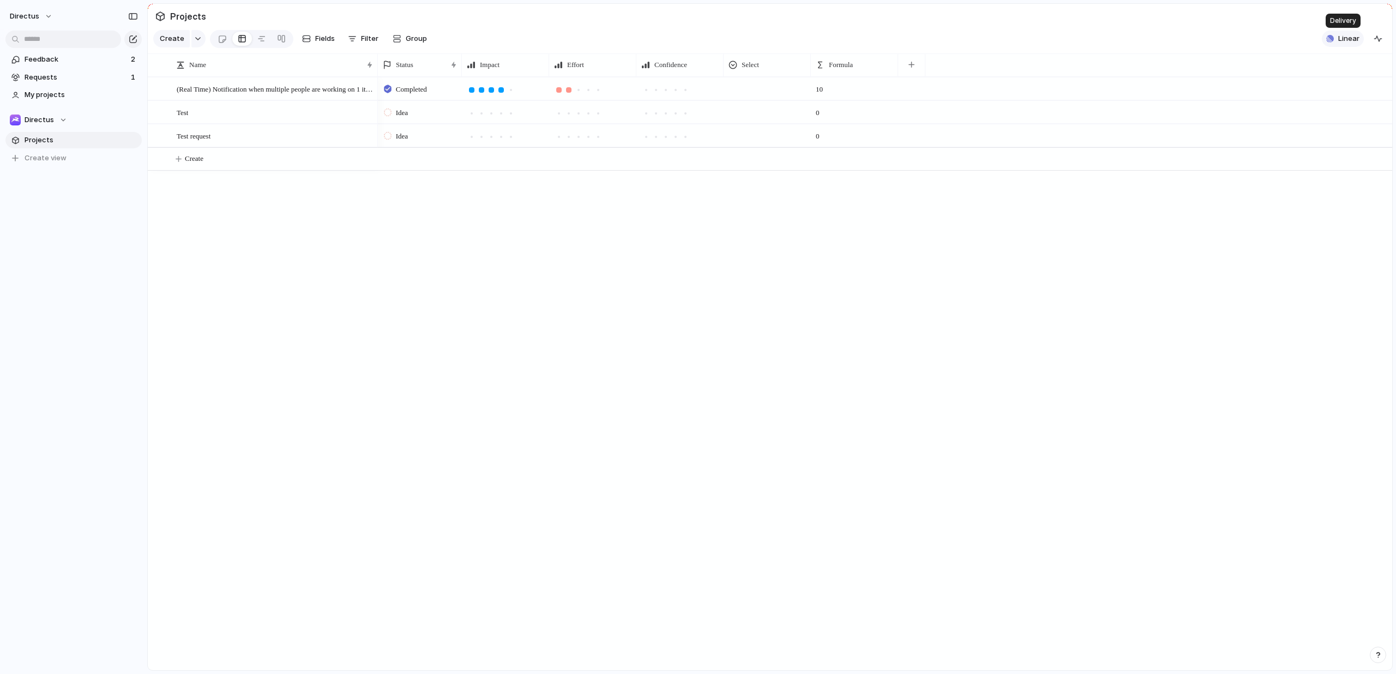
click at [1346, 37] on span "Linear" at bounding box center [1348, 38] width 21 height 11
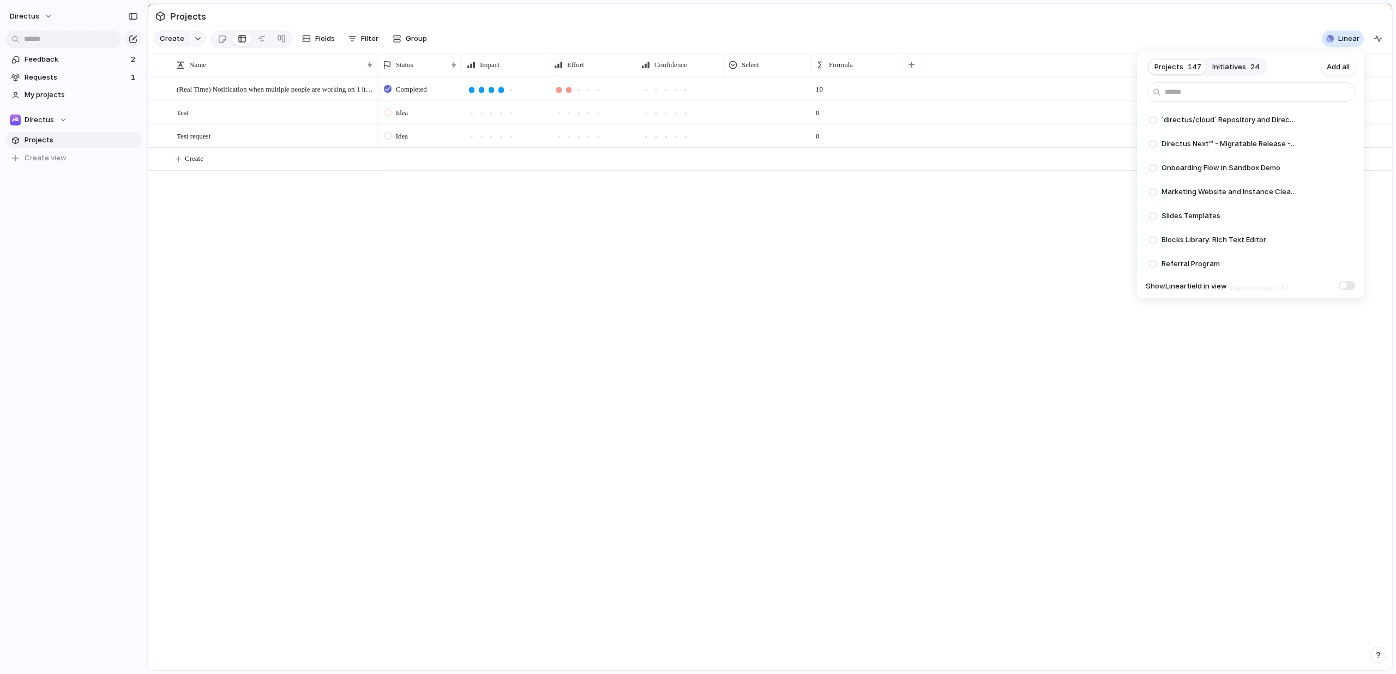
click at [1250, 4] on div "Projects 147 Initiatives 24 Add all `directus/cloud` Repository and Directus Cl…" at bounding box center [698, 337] width 1396 height 674
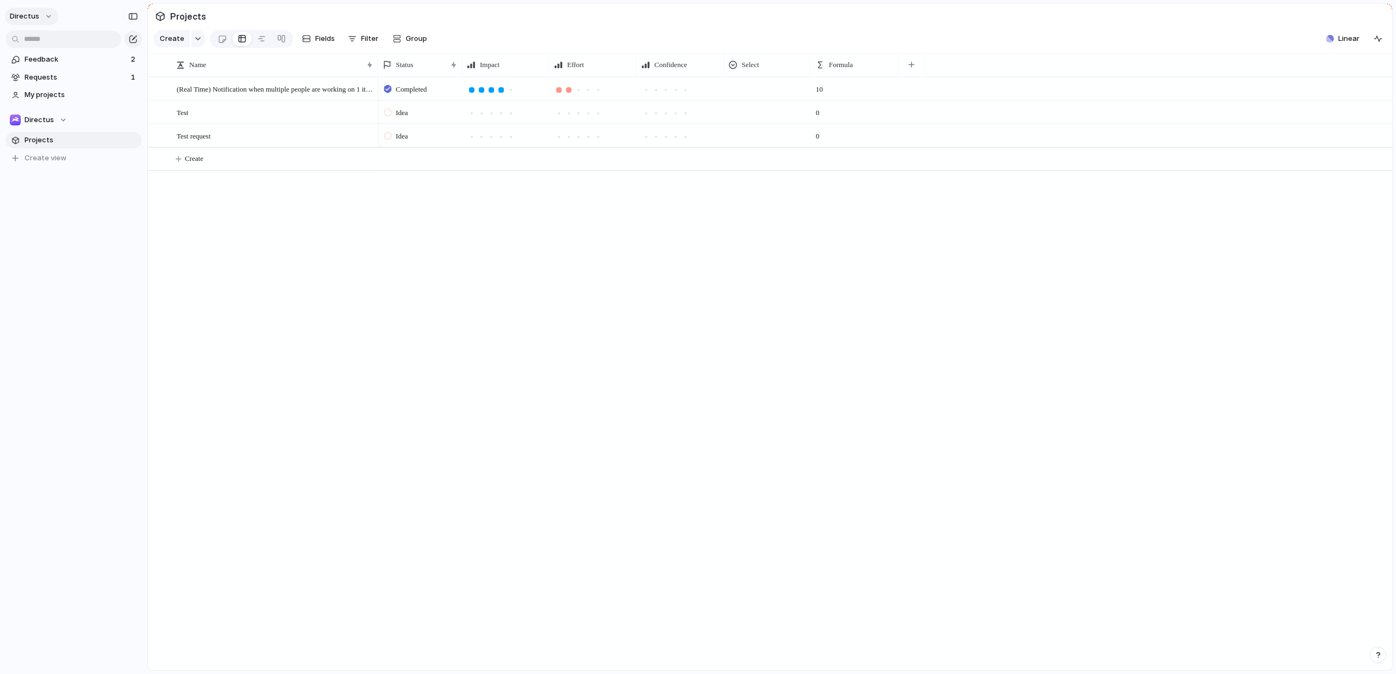
click at [41, 19] on button "directus" at bounding box center [31, 16] width 53 height 17
click at [41, 19] on div "Settings Invite members Change theme Sign out" at bounding box center [698, 337] width 1396 height 674
click at [135, 16] on div "button" at bounding box center [133, 17] width 10 height 8
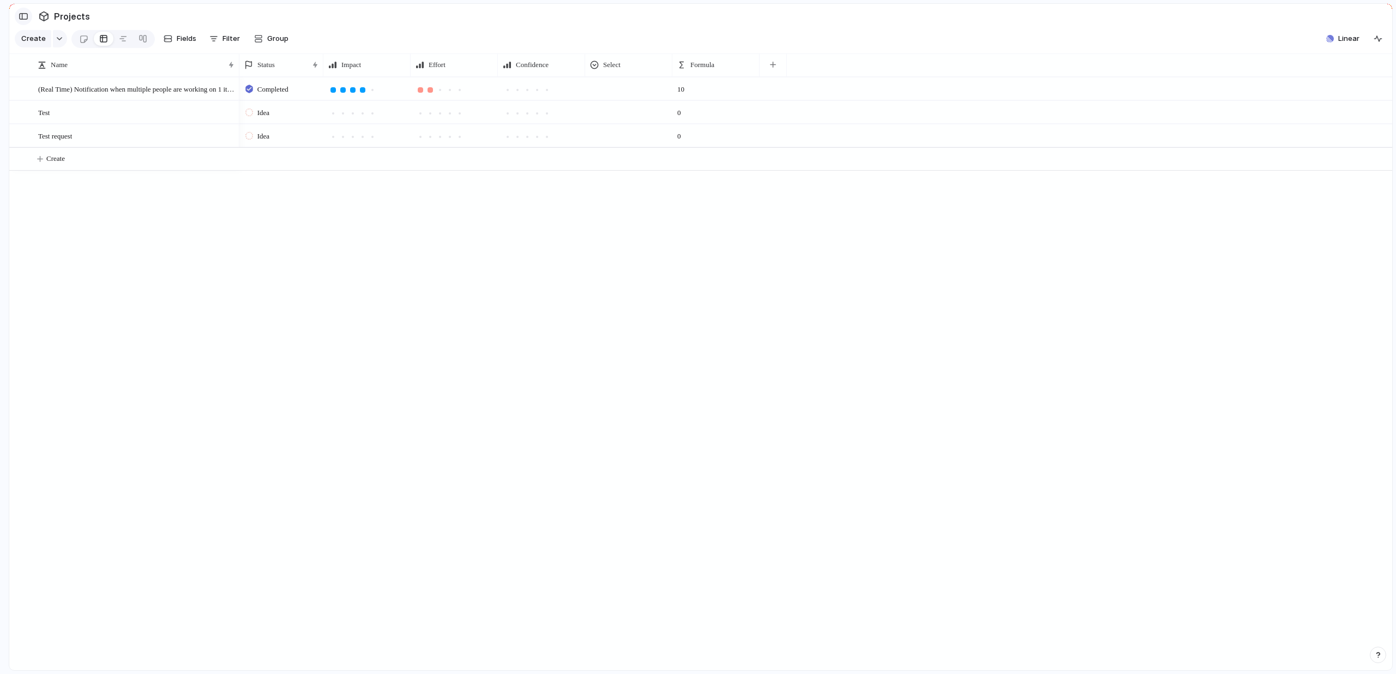
click at [22, 16] on div "button" at bounding box center [24, 17] width 10 height 8
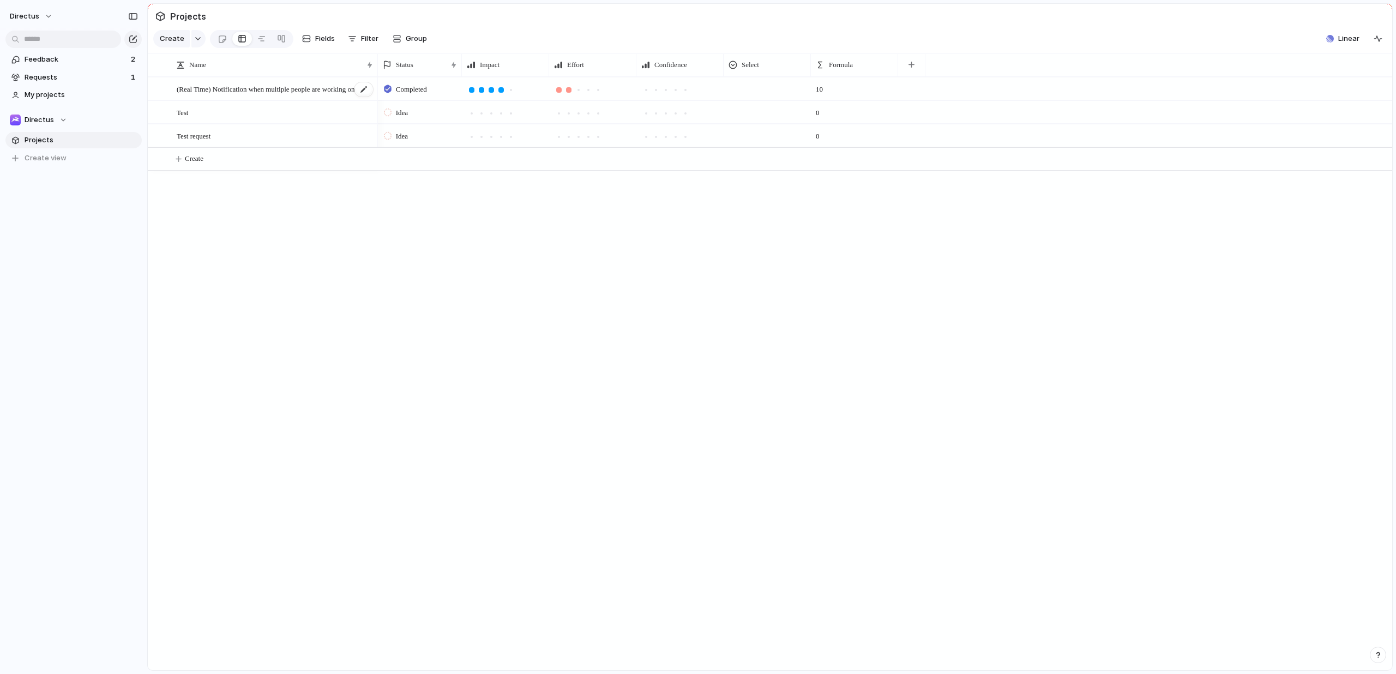
click at [286, 93] on span "(Real Time) Notification when multiple people are working on 1 item" at bounding box center [275, 88] width 197 height 13
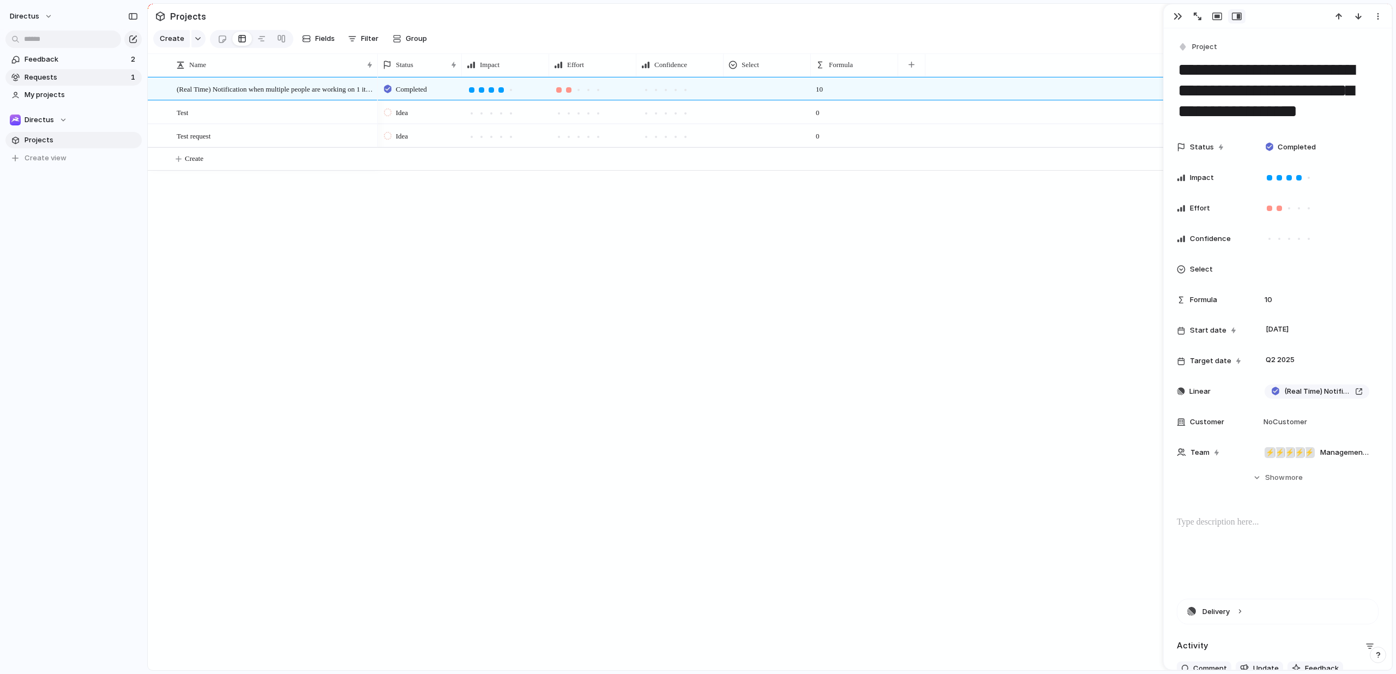
click at [68, 78] on span "Requests" at bounding box center [76, 77] width 103 height 11
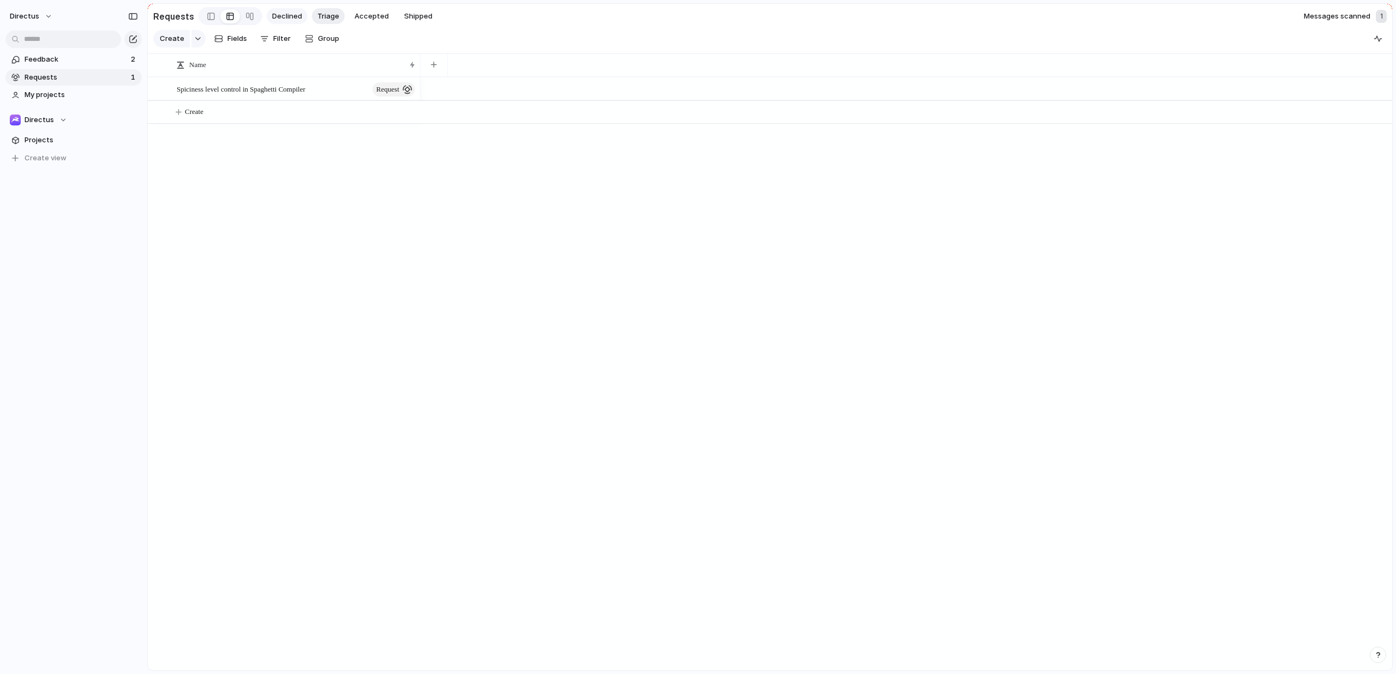
click at [290, 14] on span "Declined" at bounding box center [287, 16] width 30 height 11
click at [325, 17] on span "Triage" at bounding box center [328, 16] width 22 height 11
click at [368, 16] on span "Accepted" at bounding box center [371, 16] width 34 height 11
click at [407, 13] on span "Shipped" at bounding box center [418, 16] width 28 height 11
click at [340, 17] on div "Declined Triage Accepted Shipped" at bounding box center [352, 16] width 171 height 16
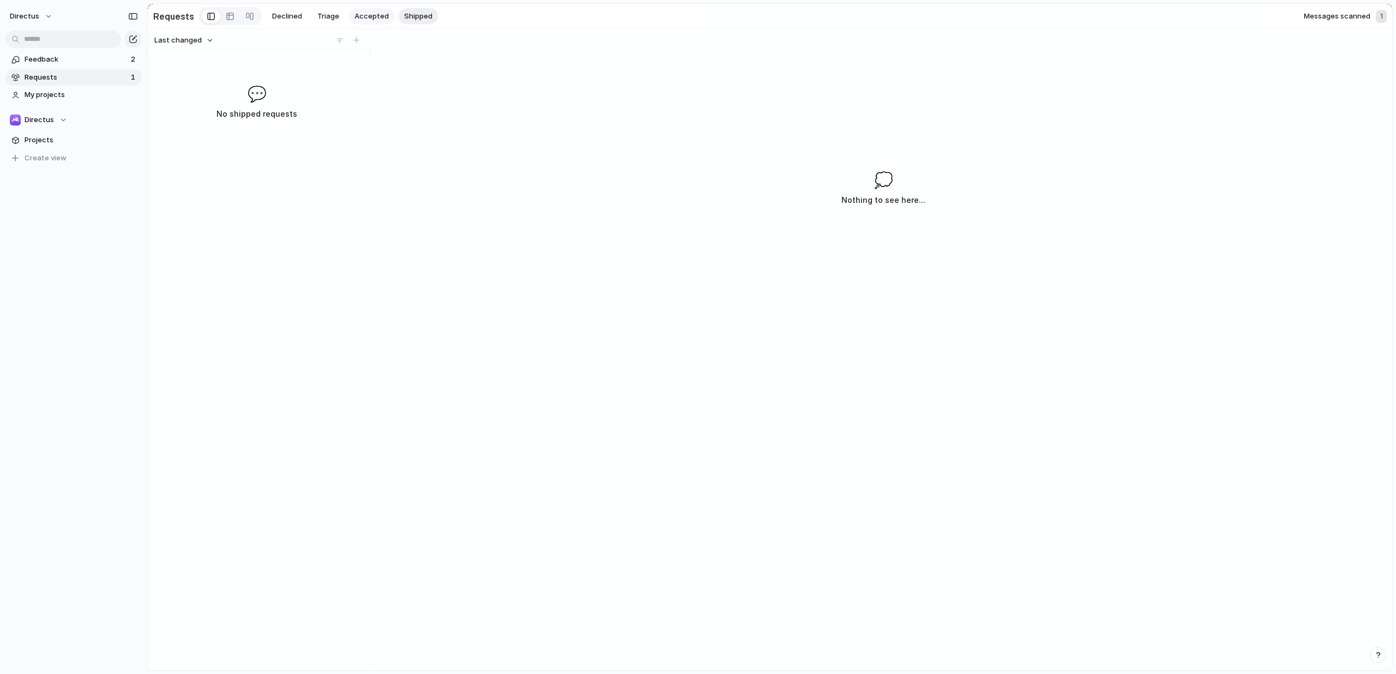
click at [358, 17] on span "Accepted" at bounding box center [371, 16] width 34 height 11
click at [69, 92] on span "My projects" at bounding box center [81, 94] width 113 height 11
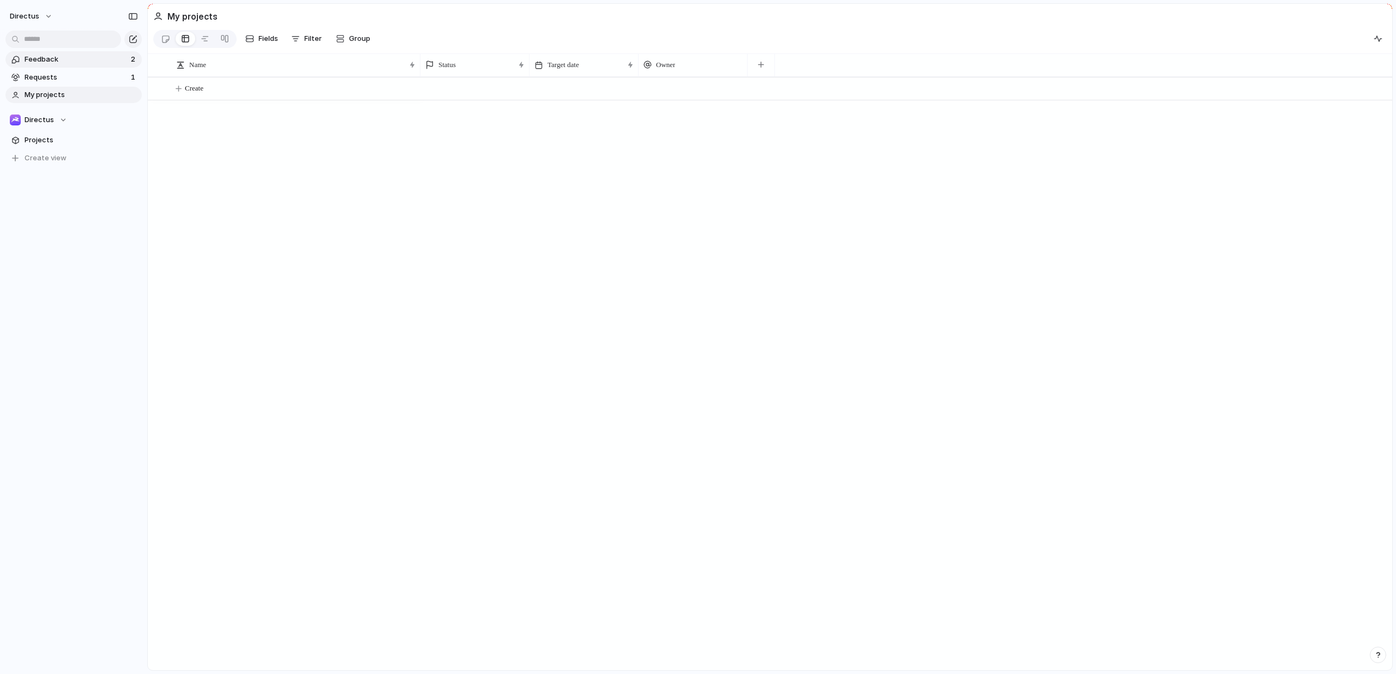
click at [81, 55] on span "Feedback" at bounding box center [76, 59] width 103 height 11
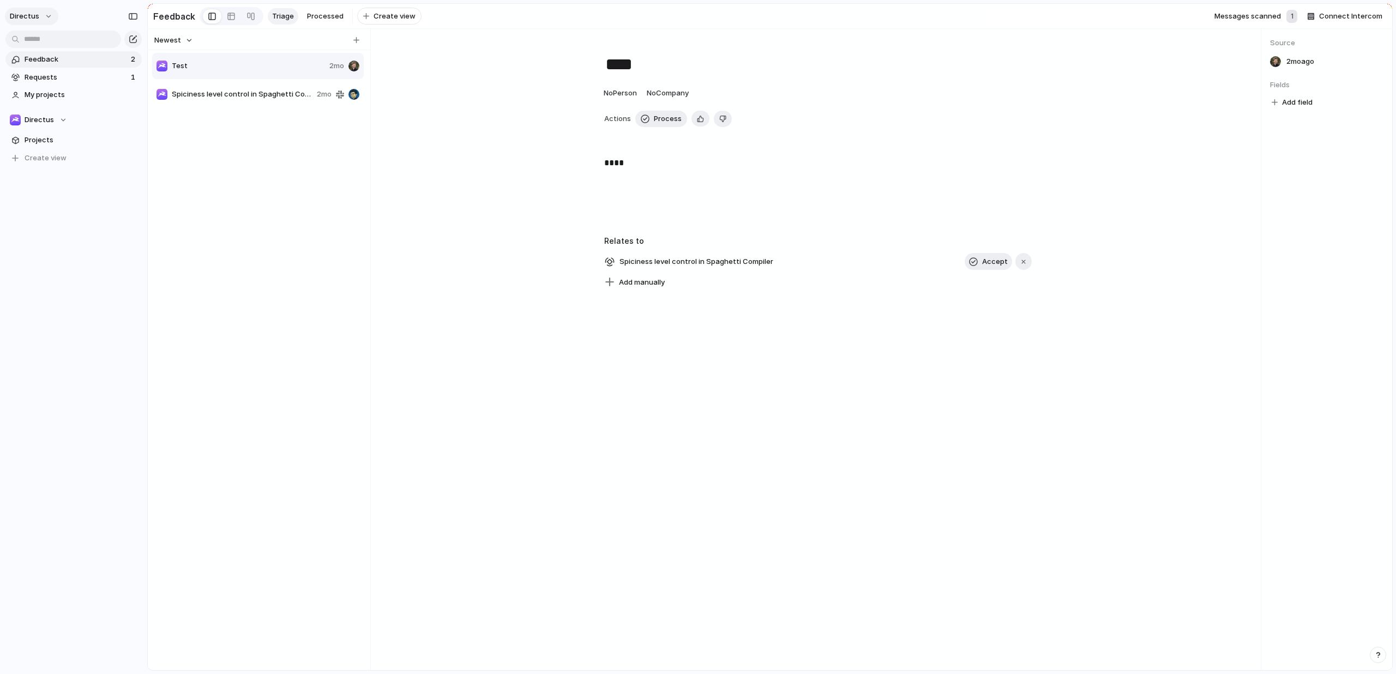
click at [48, 19] on button "directus" at bounding box center [31, 16] width 53 height 17
click at [47, 138] on div "Settings Invite members Change theme Sign out" at bounding box center [698, 337] width 1396 height 674
click at [44, 140] on span "Projects" at bounding box center [81, 140] width 113 height 11
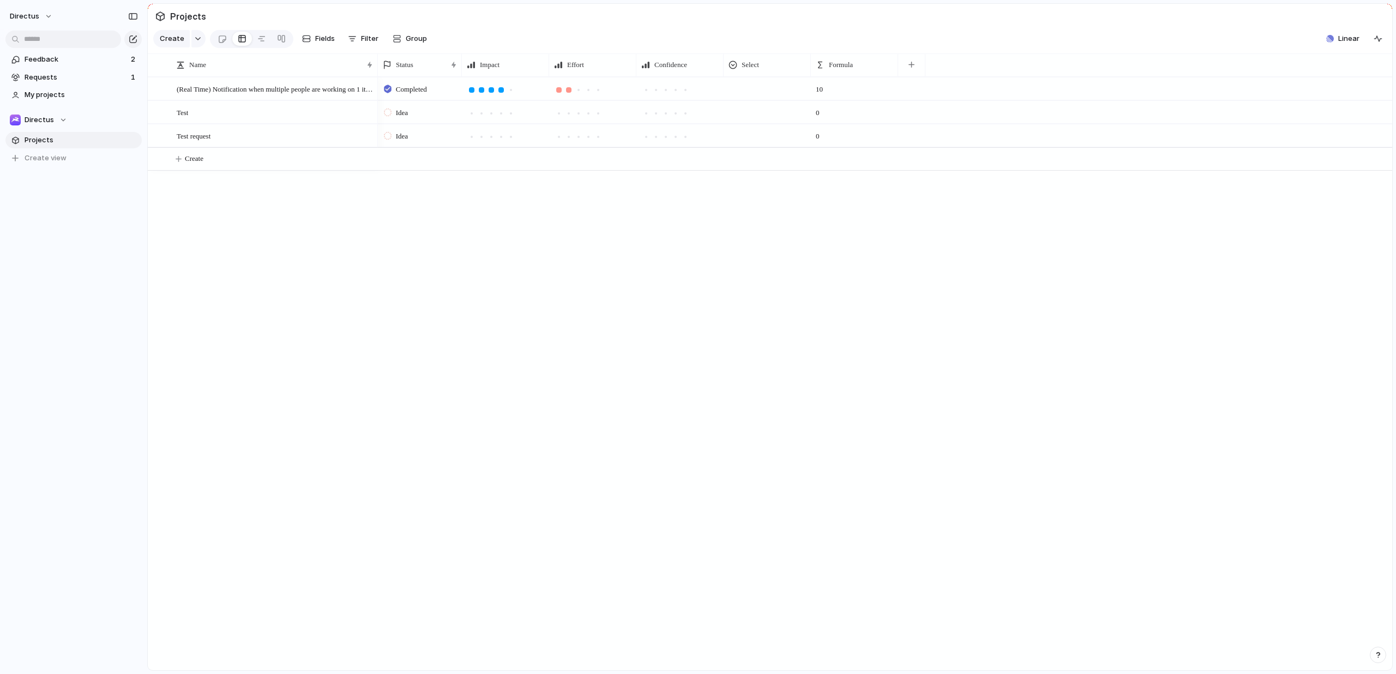
click at [44, 140] on span "Projects" at bounding box center [81, 140] width 113 height 11
click at [1379, 38] on div "button" at bounding box center [1377, 38] width 9 height 9
click at [51, 17] on button "directus" at bounding box center [31, 16] width 53 height 17
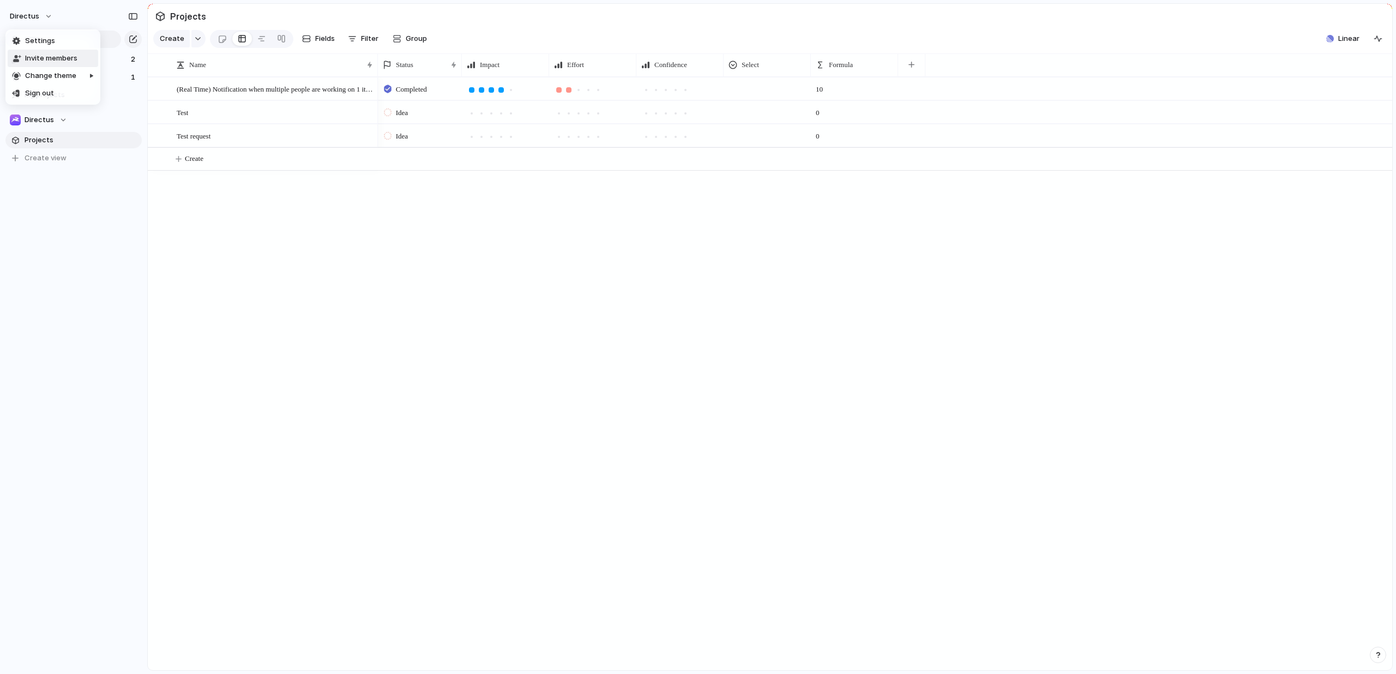
click at [51, 57] on span "Invite members" at bounding box center [51, 58] width 52 height 11
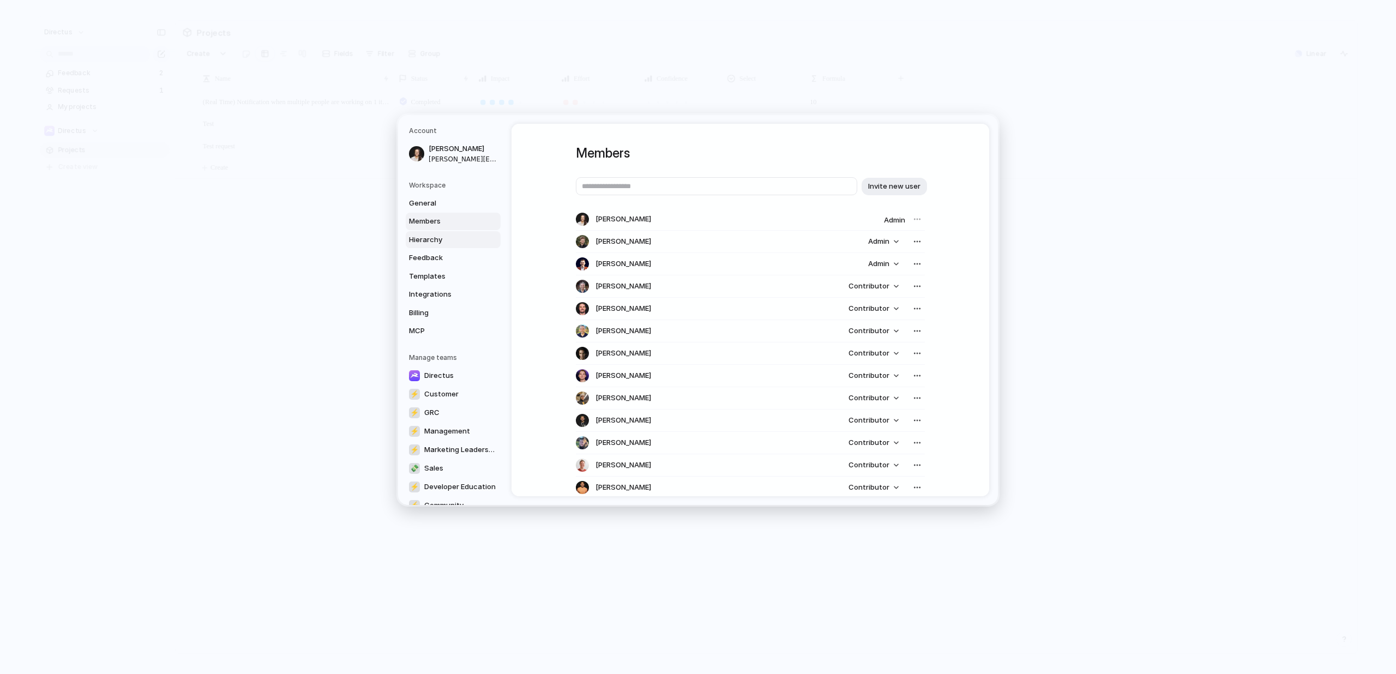
click at [436, 237] on span "Hierarchy" at bounding box center [444, 239] width 70 height 11
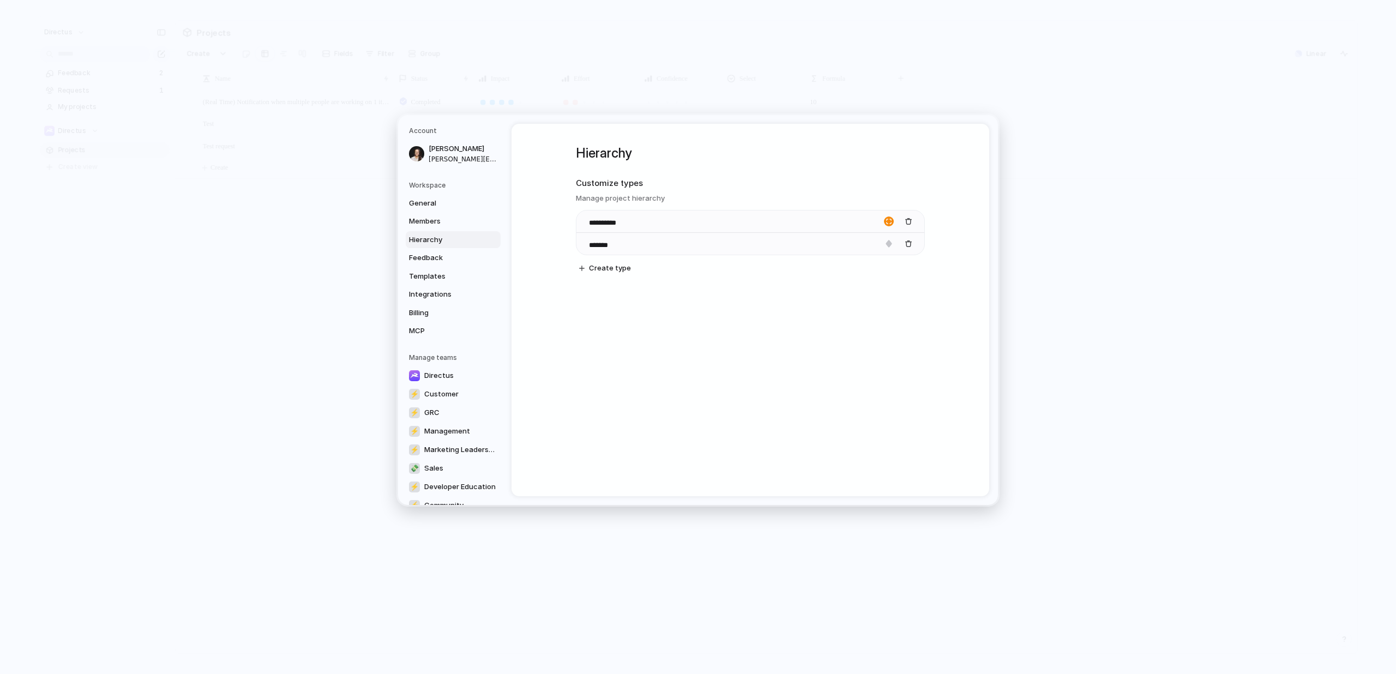
click at [433, 248] on div "General Members Hierarchy Feedback Templates Integrations Billing MCP" at bounding box center [455, 267] width 92 height 145
click at [436, 259] on span "Feedback" at bounding box center [444, 257] width 70 height 11
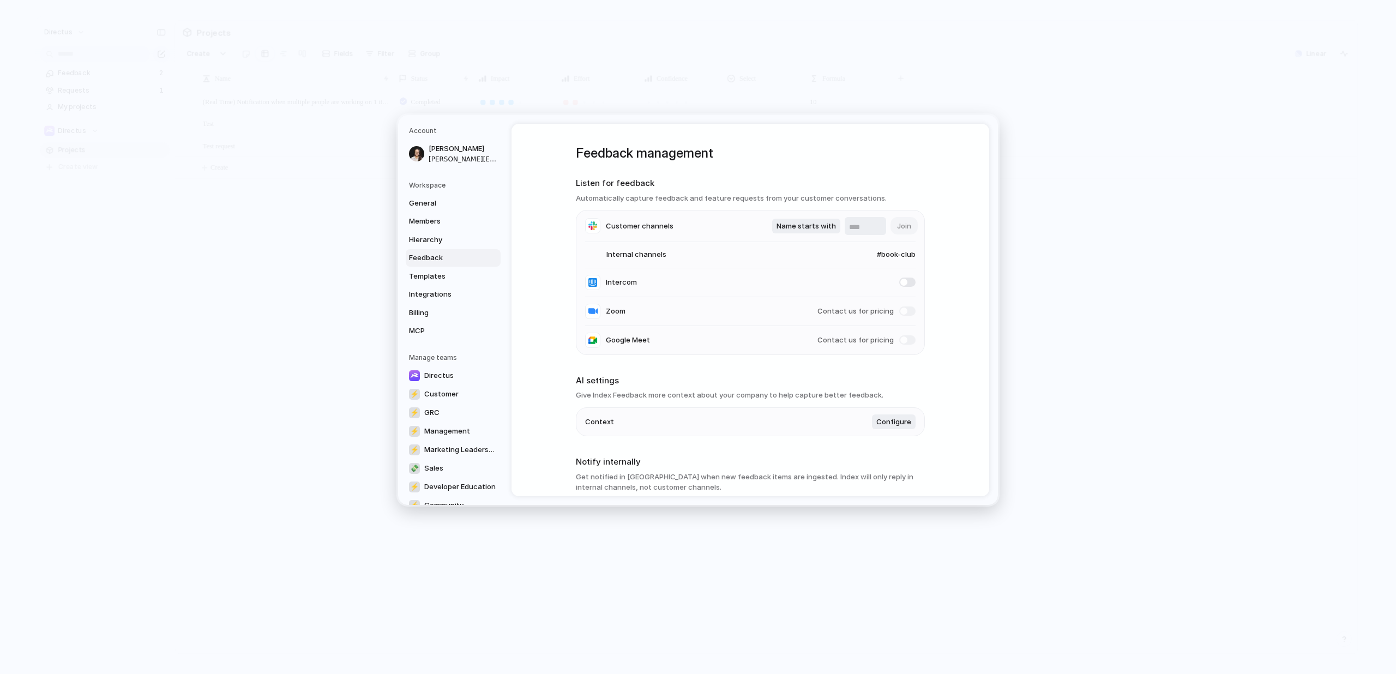
click at [895, 252] on span "#book-club" at bounding box center [885, 254] width 60 height 11
click at [895, 252] on div "#book-club #random #general #eng-random #engineering #cloud-api-accounts #eng-c…" at bounding box center [698, 337] width 1396 height 674
click at [889, 252] on span "#book-club" at bounding box center [885, 254] width 60 height 11
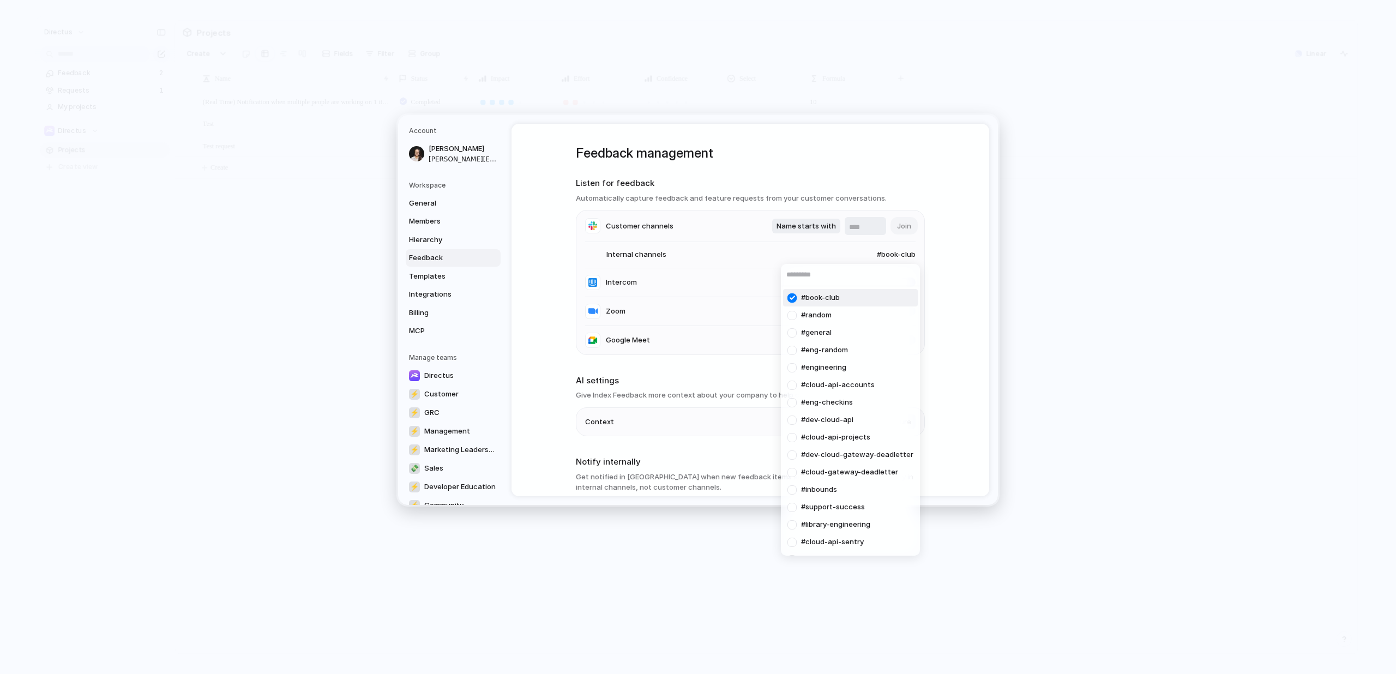
click at [899, 166] on div "#book-club #random #general #eng-random #engineering #cloud-api-accounts #eng-c…" at bounding box center [698, 337] width 1396 height 674
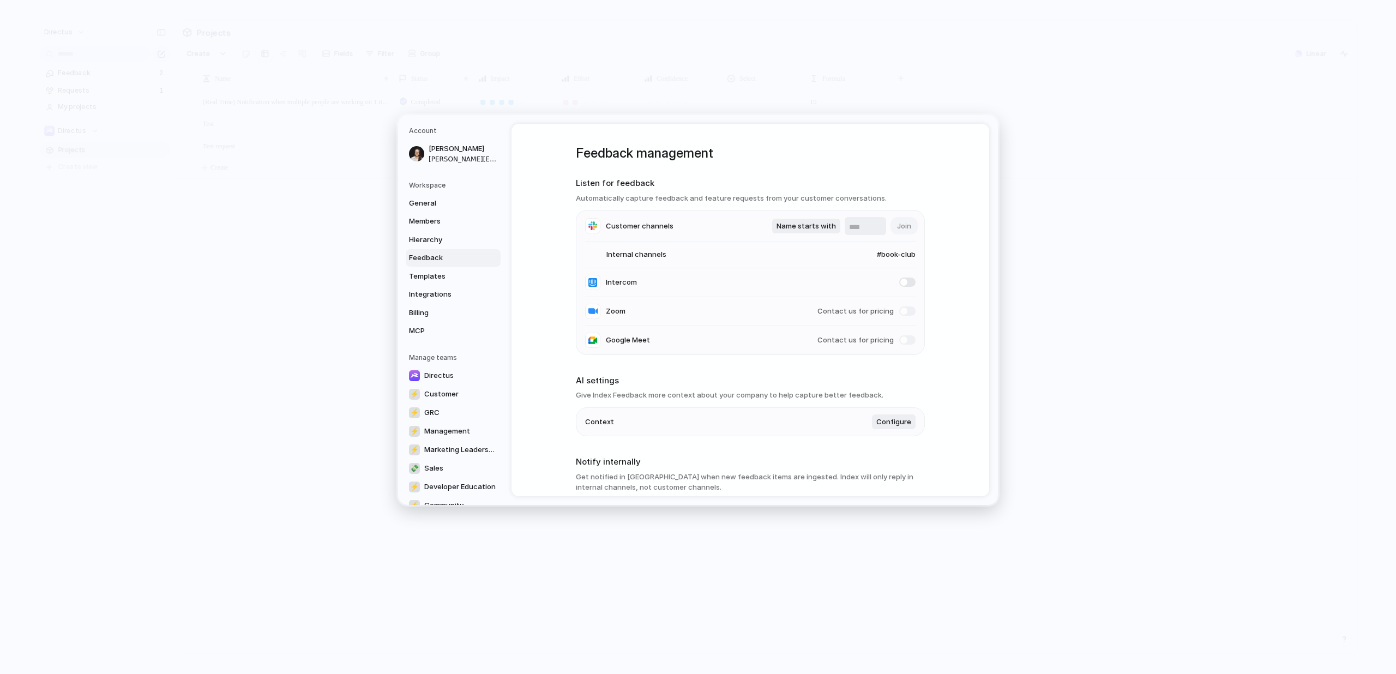
click at [899, 258] on span "#book-club" at bounding box center [885, 254] width 60 height 11
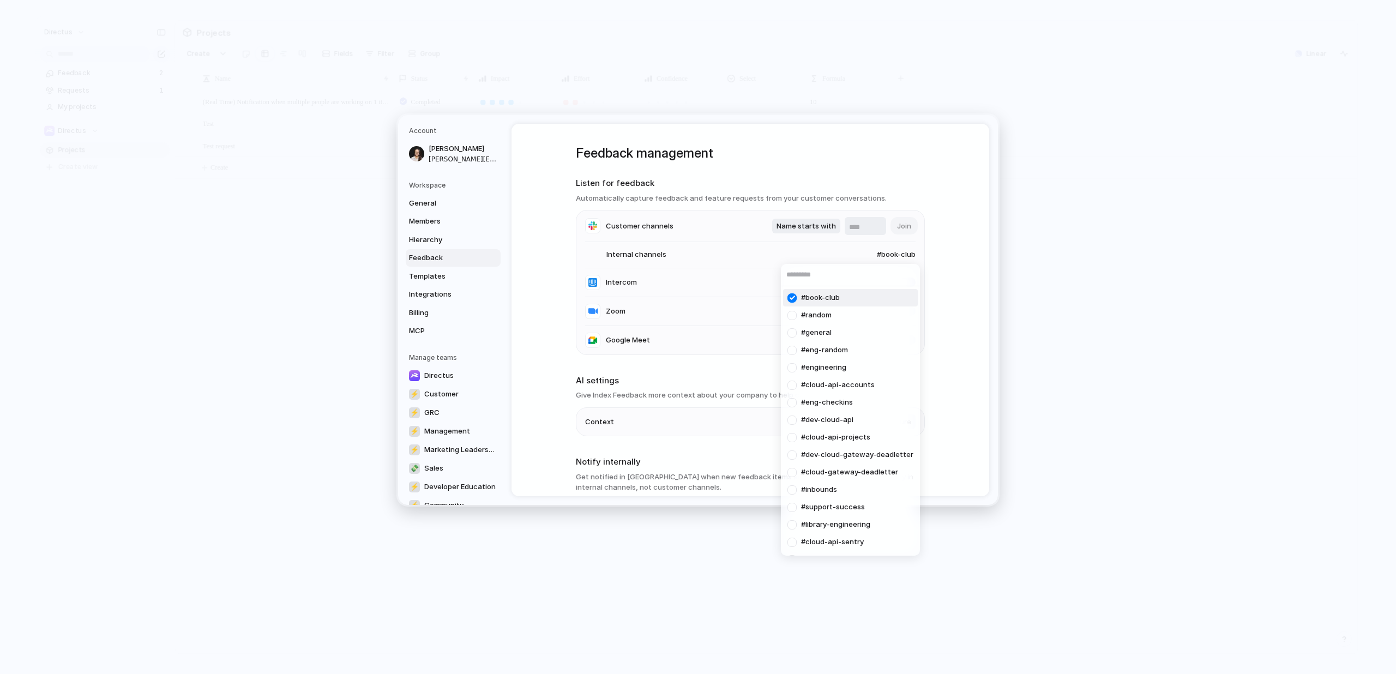
click at [791, 299] on div at bounding box center [791, 297] width 19 height 19
click at [881, 129] on div "#random #general #eng-random #engineering #cloud-api-accounts #eng-checkins #de…" at bounding box center [698, 337] width 1396 height 674
